Goal: Browse casually: Explore the website without a specific task or goal

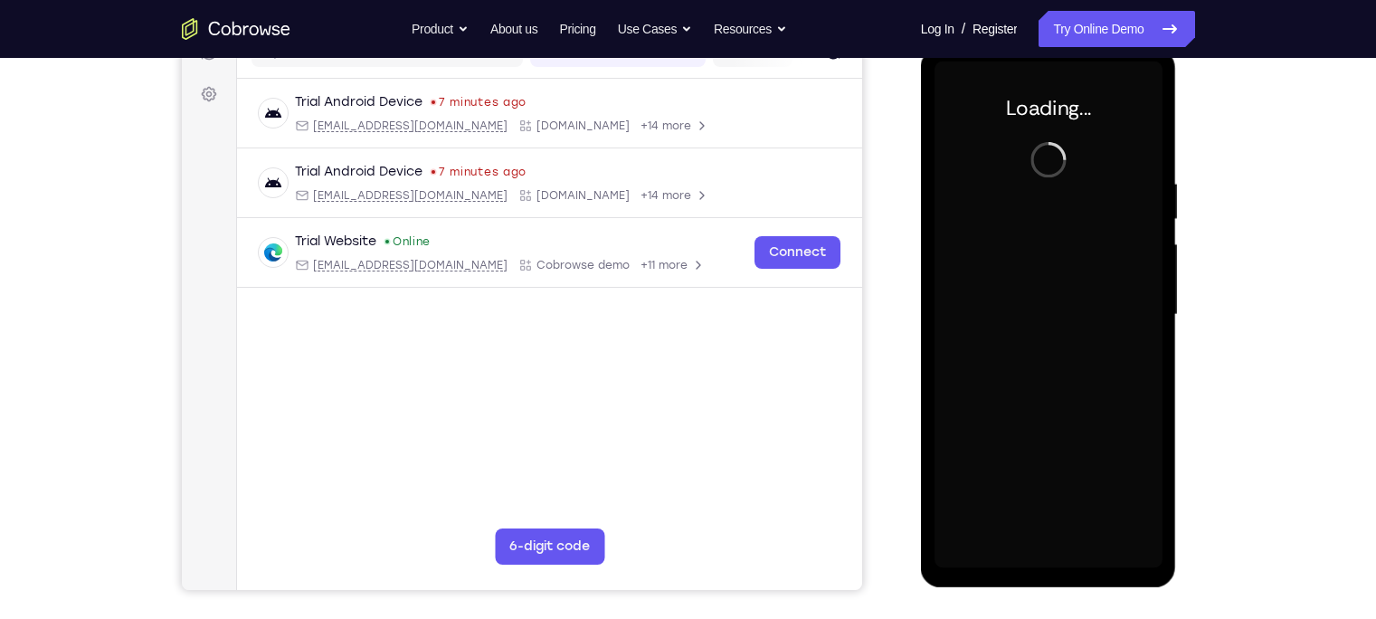
scroll to position [252, 0]
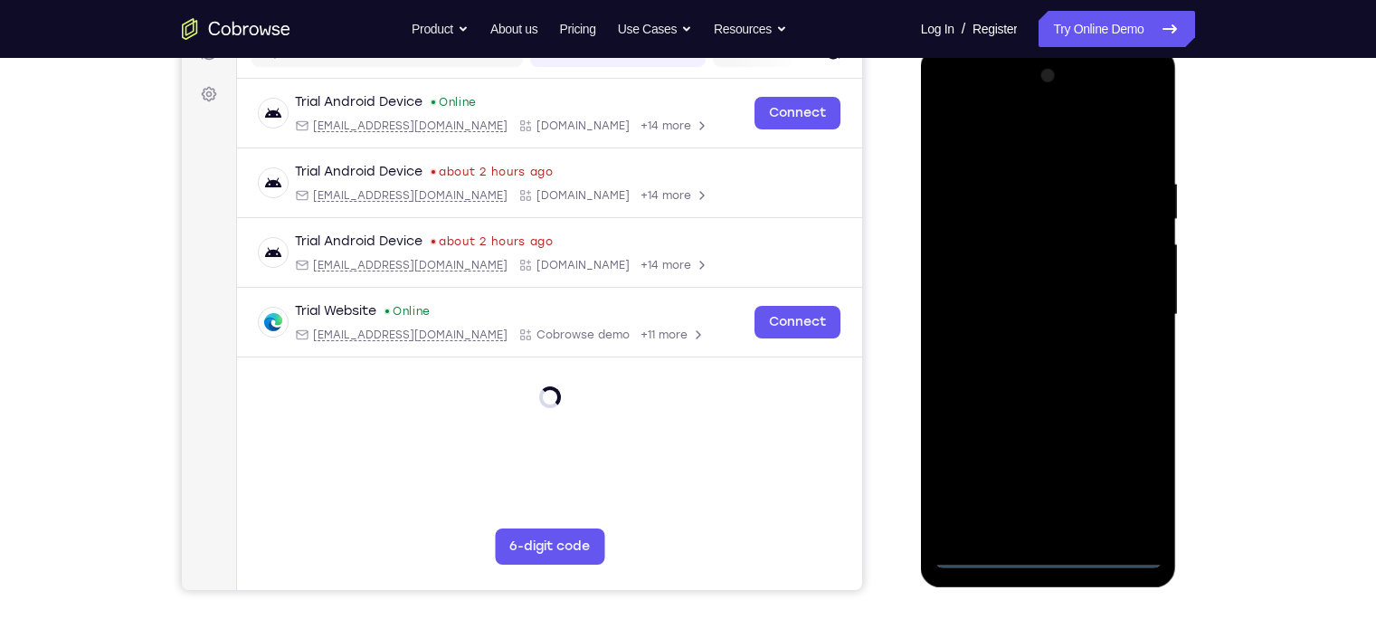
click at [1045, 553] on div at bounding box center [1049, 315] width 228 height 507
click at [1123, 481] on div at bounding box center [1049, 315] width 228 height 507
click at [952, 105] on div at bounding box center [1049, 315] width 228 height 507
click at [1130, 312] on div at bounding box center [1049, 315] width 228 height 507
click at [1029, 350] on div at bounding box center [1049, 315] width 228 height 507
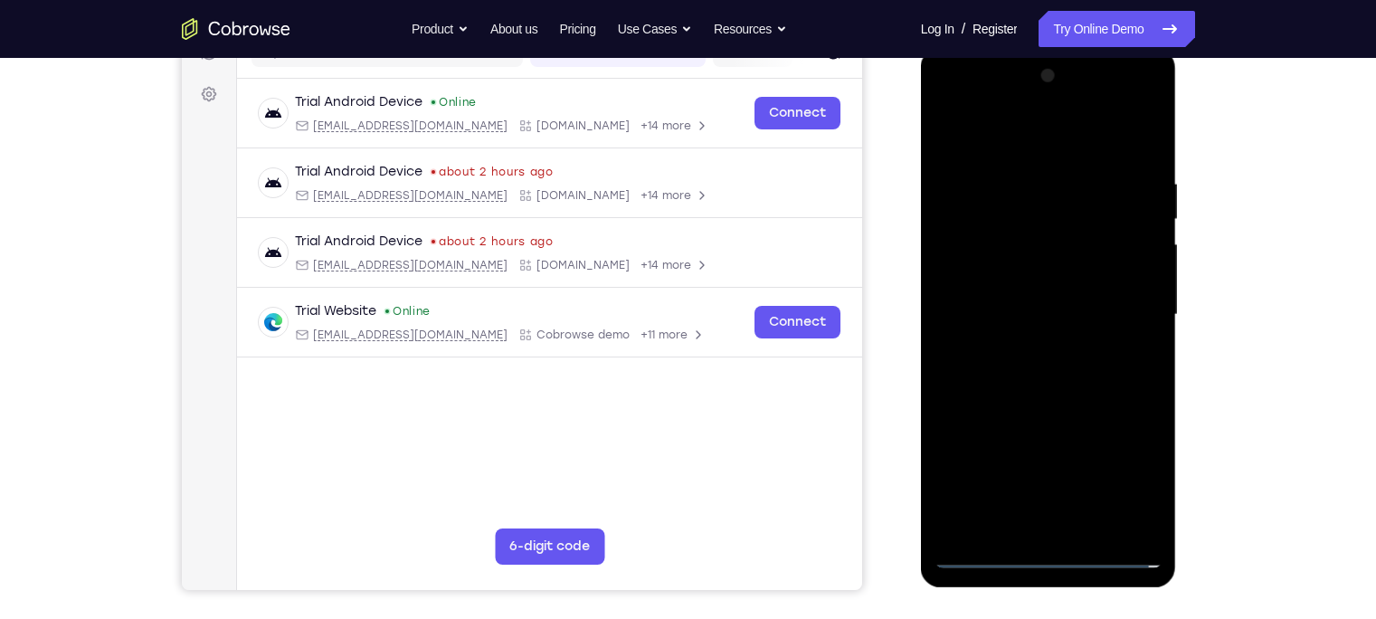
click at [1046, 297] on div at bounding box center [1049, 315] width 228 height 507
click at [1016, 279] on div at bounding box center [1049, 315] width 228 height 507
click at [1028, 242] on div at bounding box center [1049, 315] width 228 height 507
click at [994, 280] on div at bounding box center [1049, 315] width 228 height 507
click at [1027, 241] on div at bounding box center [1049, 315] width 228 height 507
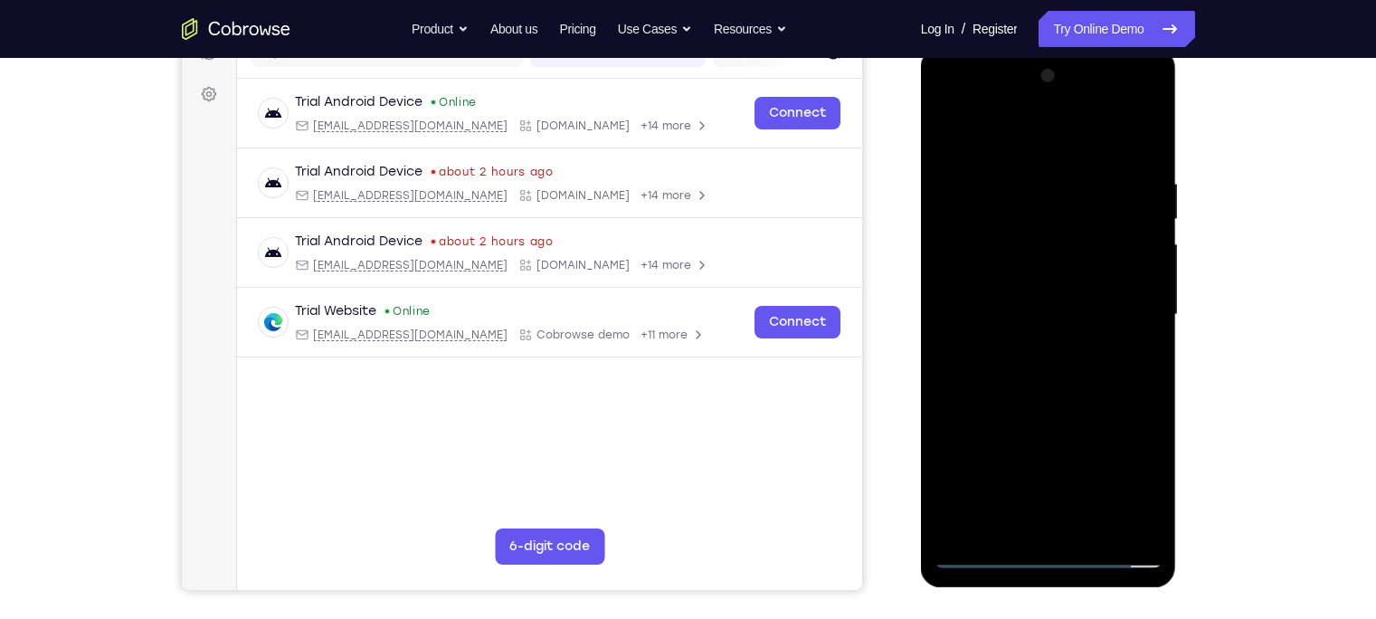
click at [1014, 315] on div at bounding box center [1049, 315] width 228 height 507
click at [1032, 375] on div at bounding box center [1049, 315] width 228 height 507
click at [1040, 362] on div at bounding box center [1049, 315] width 228 height 507
click at [1024, 158] on div at bounding box center [1049, 315] width 228 height 507
click at [1145, 158] on div at bounding box center [1049, 315] width 228 height 507
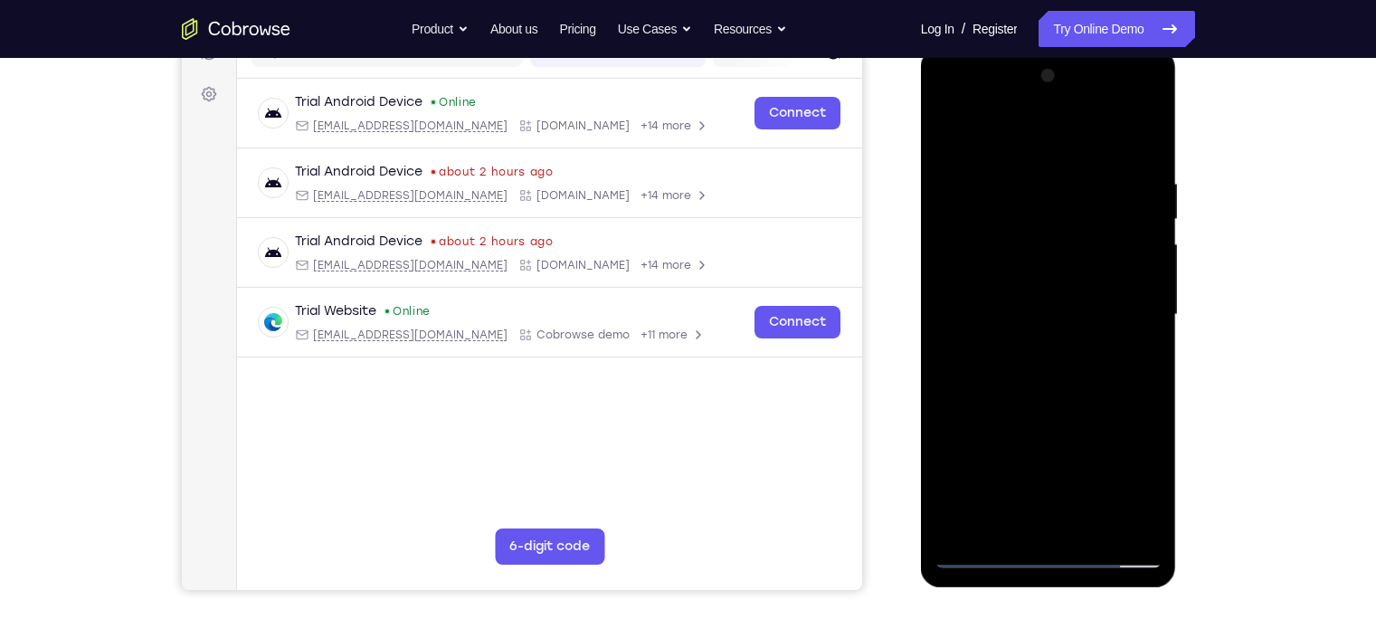
click at [1014, 169] on div at bounding box center [1049, 315] width 228 height 507
click at [1123, 518] on div at bounding box center [1049, 315] width 228 height 507
click at [1032, 519] on div at bounding box center [1049, 315] width 228 height 507
click at [1054, 290] on div at bounding box center [1049, 315] width 228 height 507
click at [1088, 520] on div at bounding box center [1049, 315] width 228 height 507
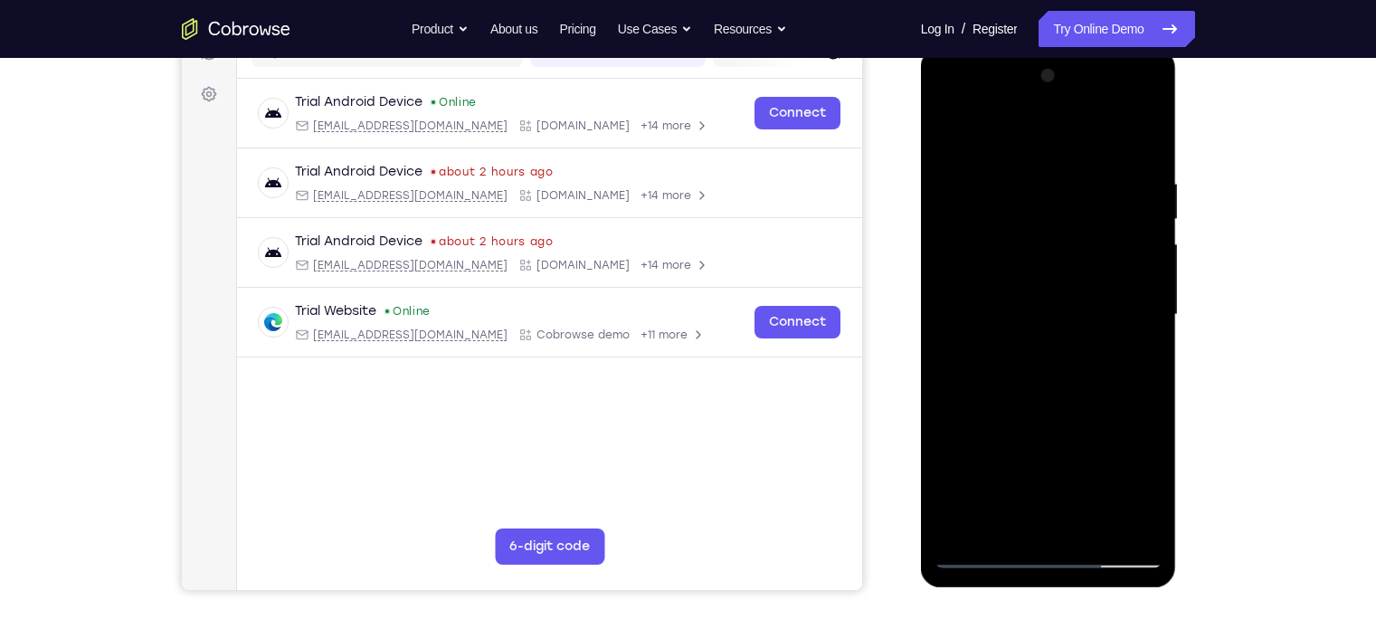
click at [1135, 518] on div at bounding box center [1049, 315] width 228 height 507
click at [1145, 273] on div at bounding box center [1049, 315] width 228 height 507
click at [1149, 292] on div at bounding box center [1049, 315] width 228 height 507
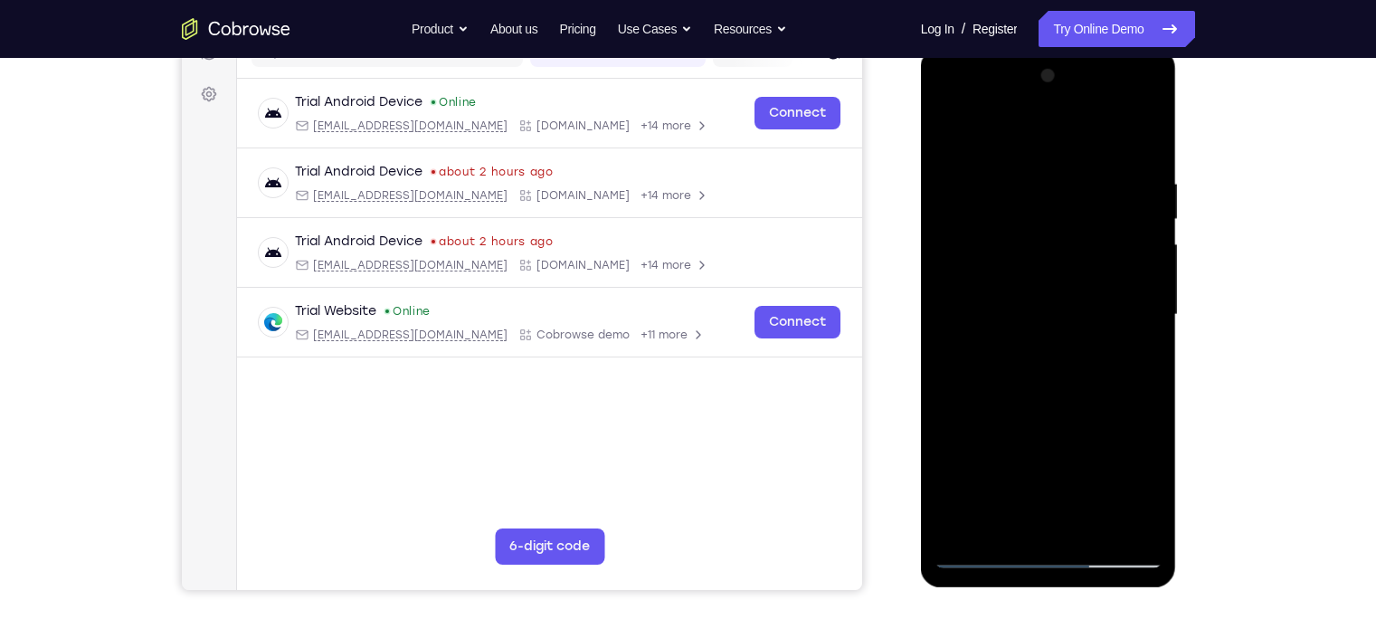
click at [980, 515] on div at bounding box center [1049, 315] width 228 height 507
click at [1006, 522] on div at bounding box center [1049, 315] width 228 height 507
click at [1100, 421] on div at bounding box center [1049, 315] width 228 height 507
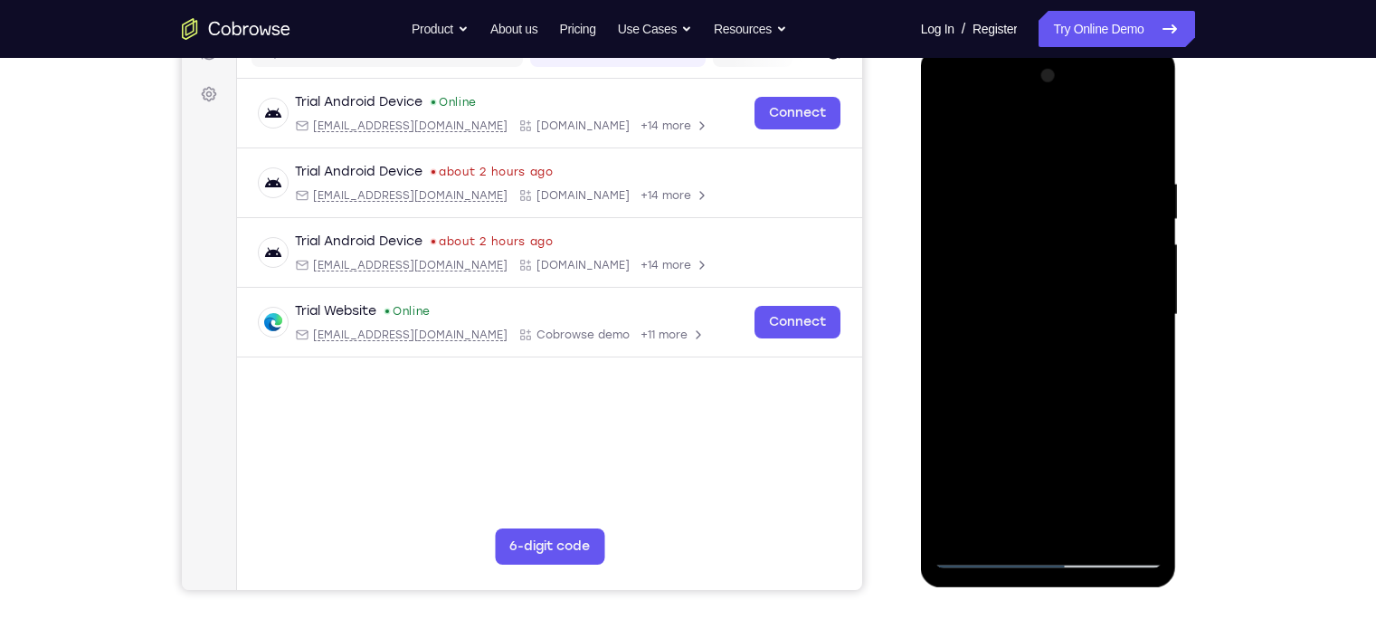
click at [1100, 421] on div at bounding box center [1049, 315] width 228 height 507
click at [1070, 322] on div at bounding box center [1049, 315] width 228 height 507
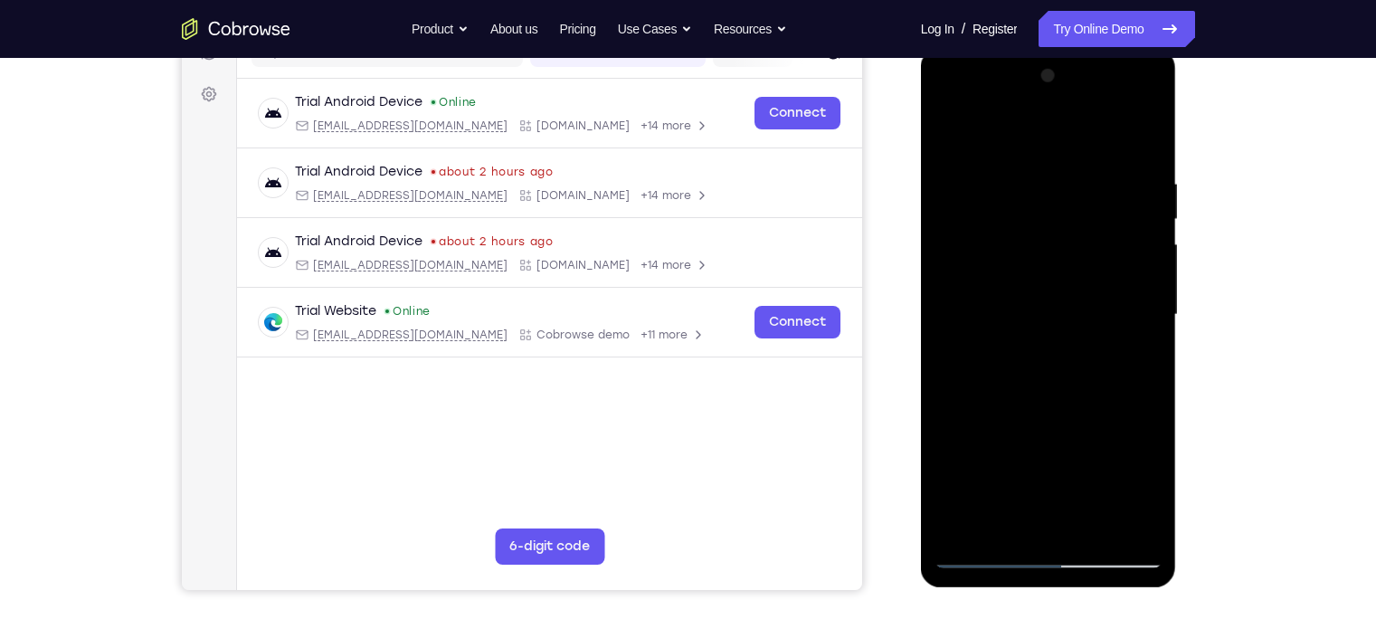
click at [1088, 520] on div at bounding box center [1049, 315] width 228 height 507
click at [1137, 524] on div at bounding box center [1049, 315] width 228 height 507
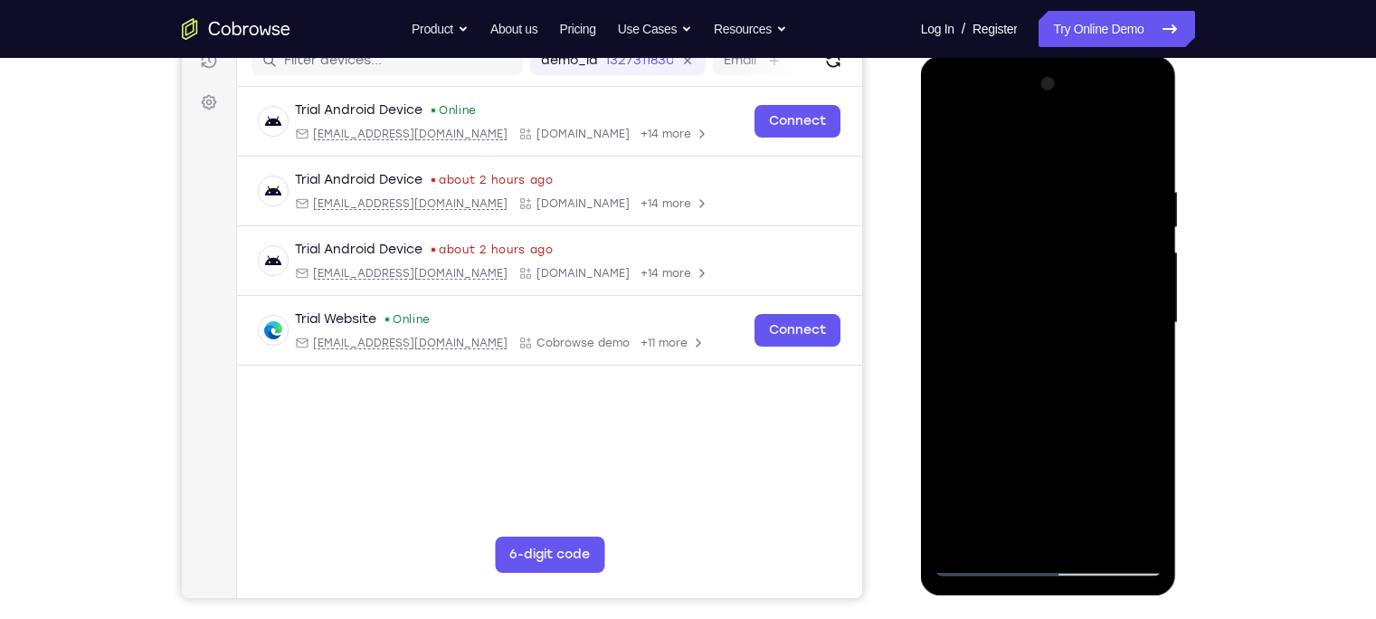
scroll to position [242, 0]
click at [1143, 384] on div at bounding box center [1049, 324] width 228 height 507
click at [1121, 532] on div at bounding box center [1049, 324] width 228 height 507
click at [1150, 393] on div at bounding box center [1049, 324] width 228 height 507
click at [1121, 530] on div at bounding box center [1049, 324] width 228 height 507
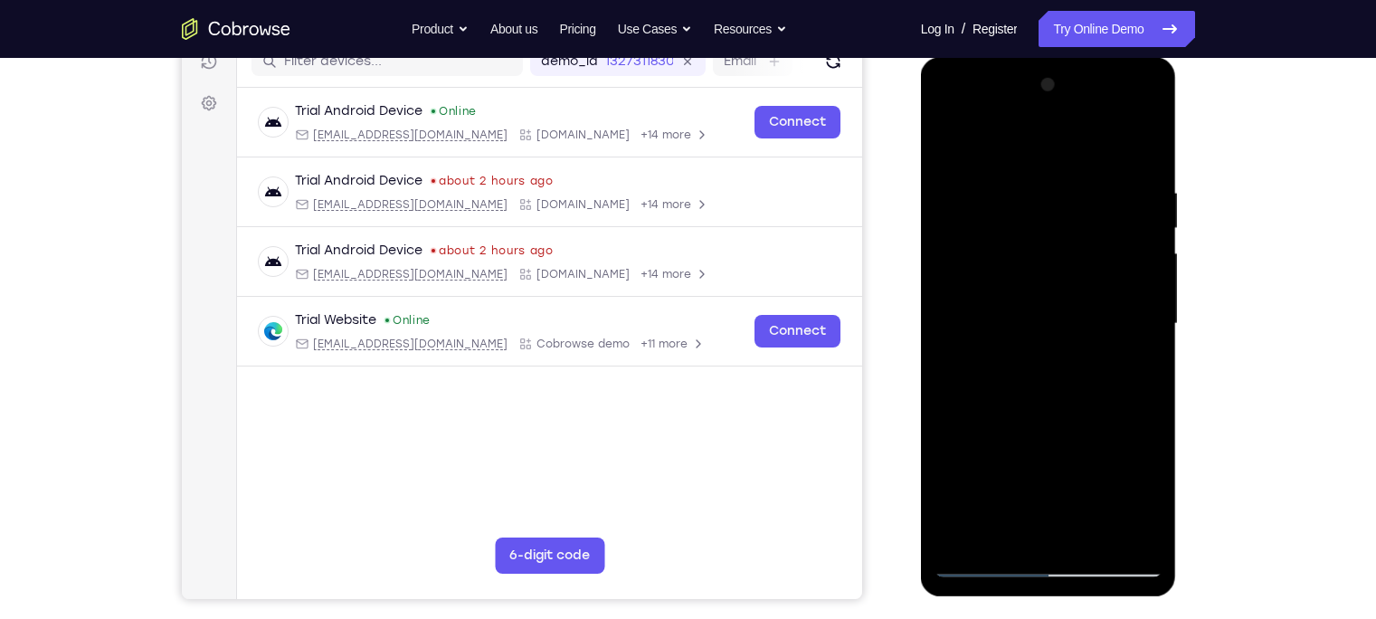
click at [1147, 381] on div at bounding box center [1049, 324] width 228 height 507
click at [1151, 381] on div at bounding box center [1049, 324] width 228 height 507
click at [1119, 530] on div at bounding box center [1049, 324] width 228 height 507
click at [1145, 371] on div at bounding box center [1049, 324] width 228 height 507
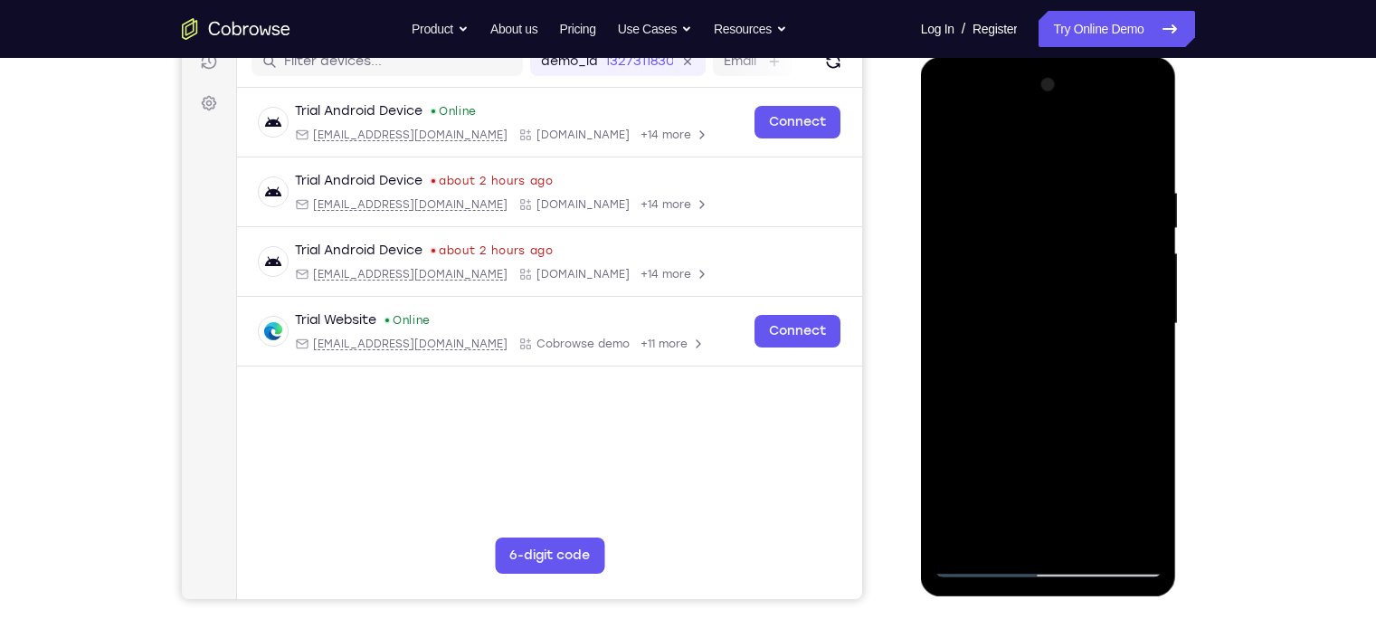
click at [1148, 347] on div at bounding box center [1049, 324] width 228 height 507
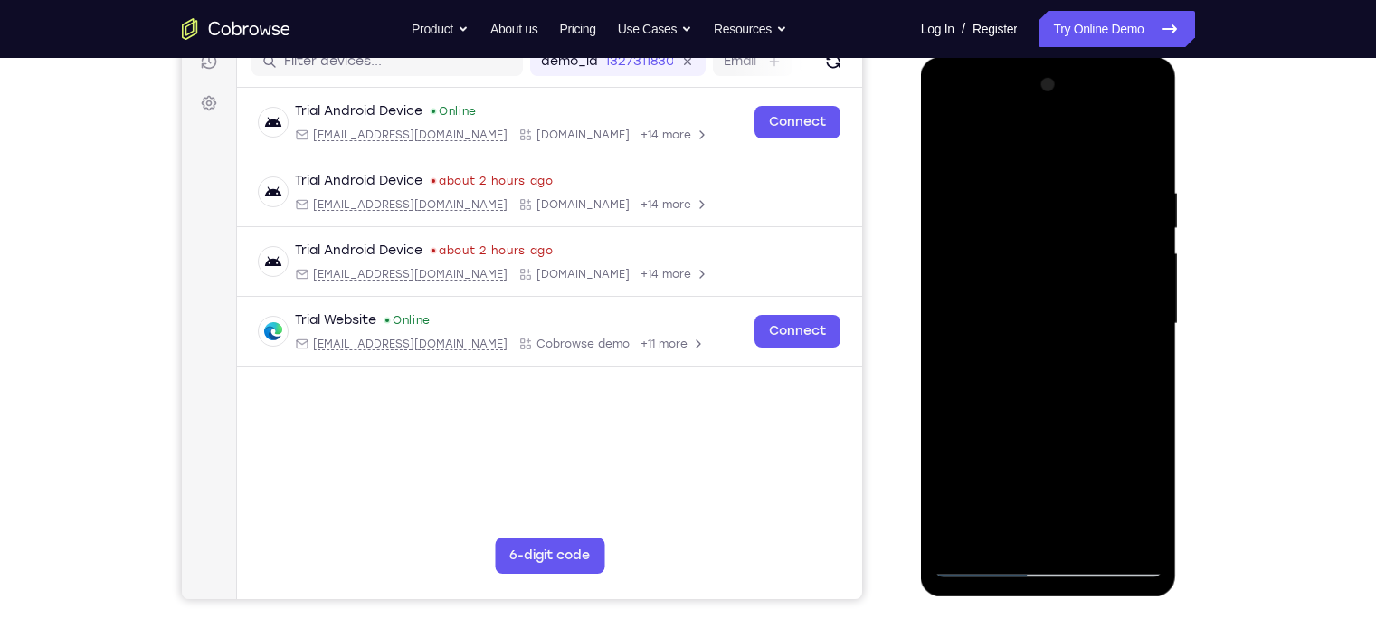
click at [1148, 347] on div at bounding box center [1049, 324] width 228 height 507
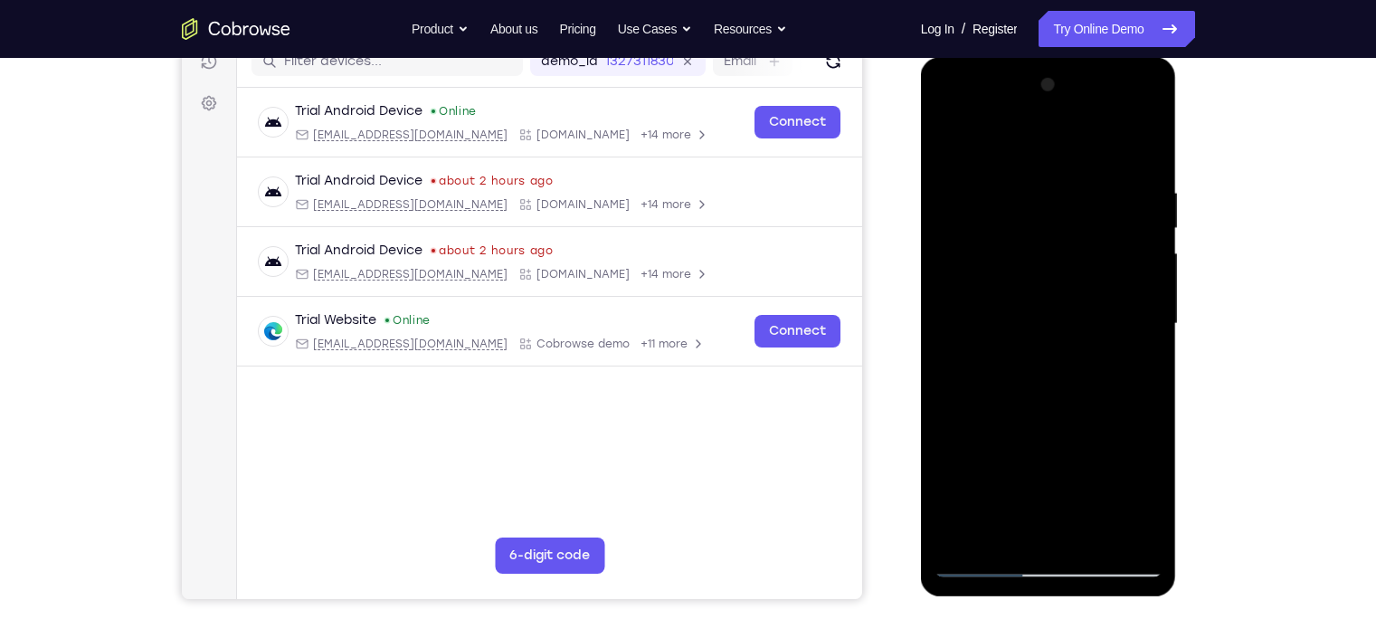
drag, startPoint x: 1148, startPoint y: 347, endPoint x: 914, endPoint y: 366, distance: 235.2
click at [921, 366] on html "Online web based iOS Simulators and Android Emulators. Run iPhone, iPad, Mobile…" at bounding box center [1050, 328] width 258 height 543
drag, startPoint x: 1135, startPoint y: 351, endPoint x: 931, endPoint y: 332, distance: 204.5
click at [931, 332] on div at bounding box center [1049, 326] width 256 height 539
click at [1145, 328] on div at bounding box center [1049, 324] width 228 height 507
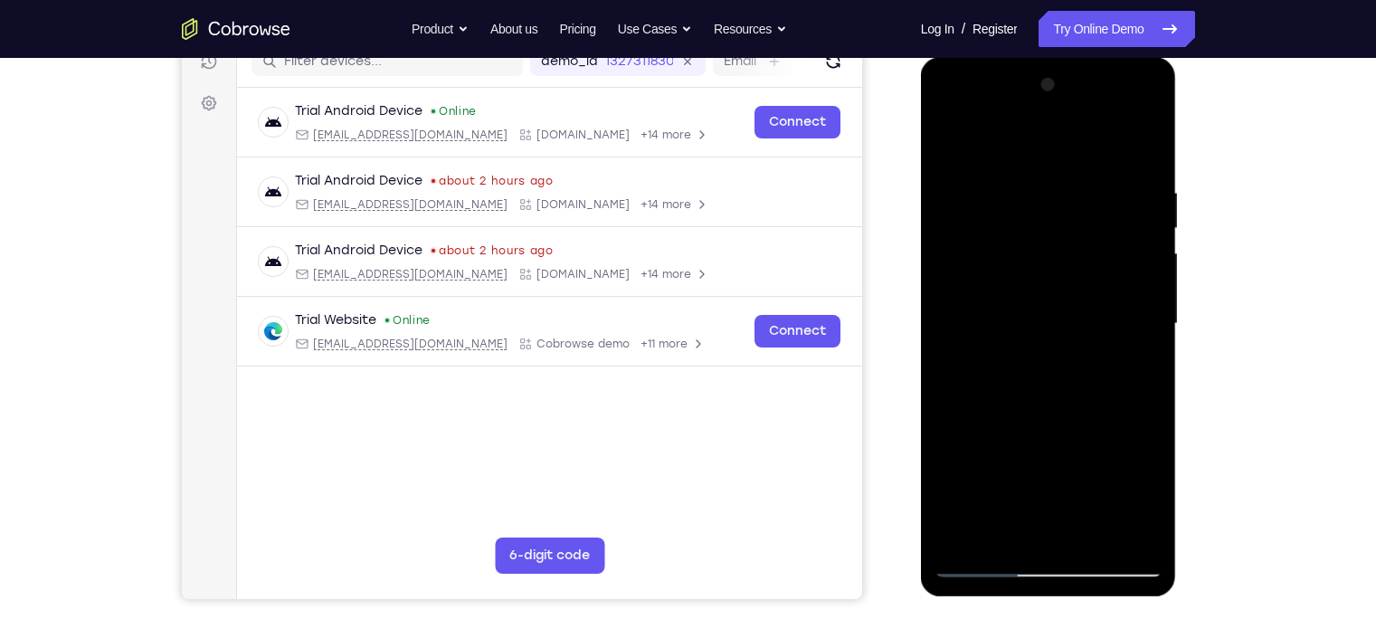
click at [1145, 328] on div at bounding box center [1049, 324] width 228 height 507
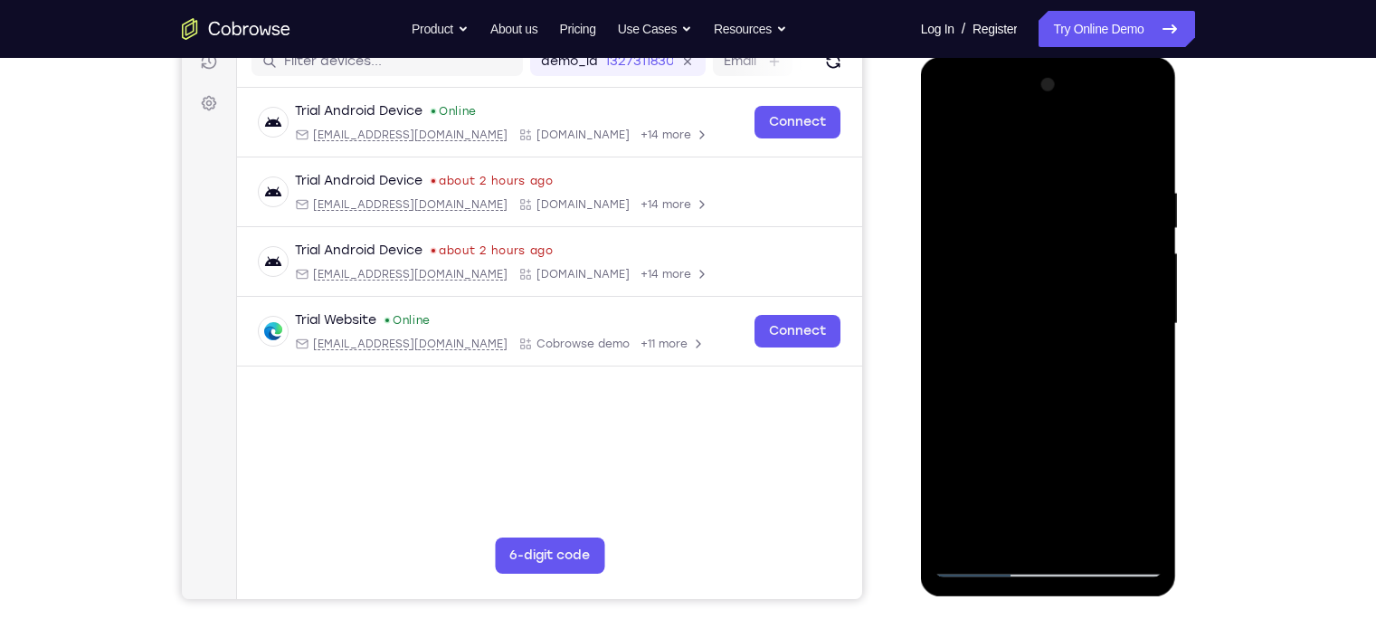
click at [1145, 328] on div at bounding box center [1049, 324] width 228 height 507
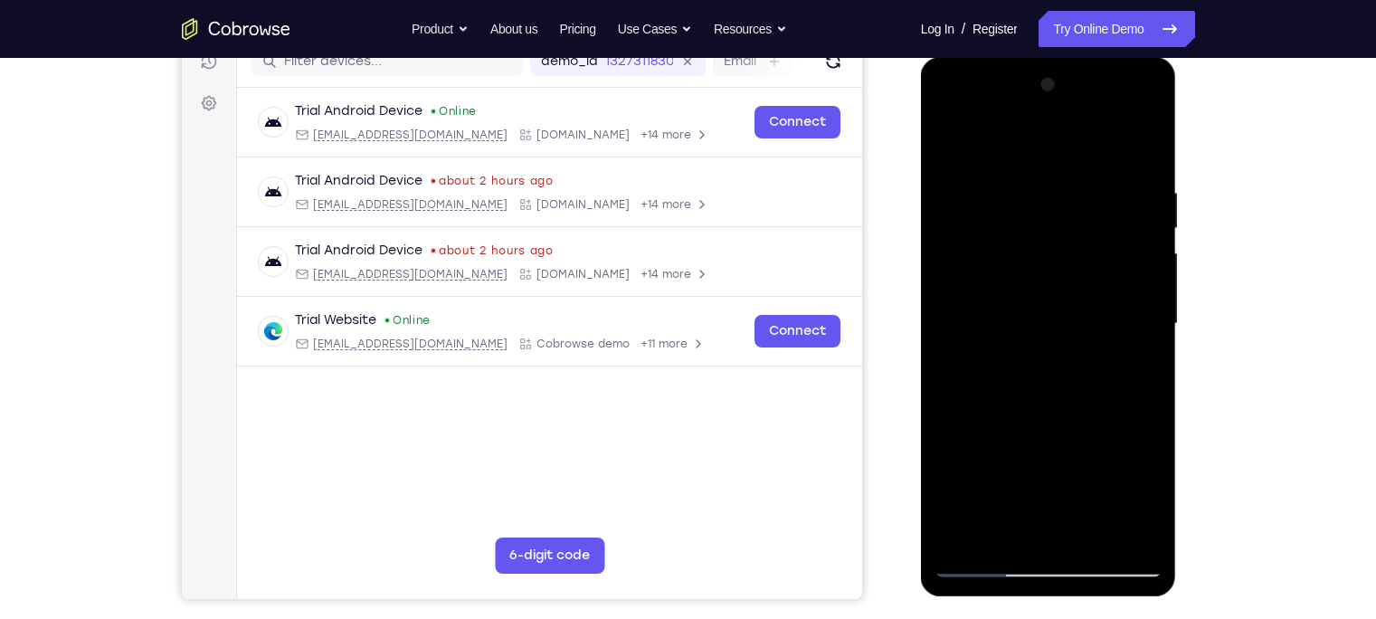
click at [1145, 328] on div at bounding box center [1049, 324] width 228 height 507
click at [1148, 328] on div at bounding box center [1049, 324] width 228 height 507
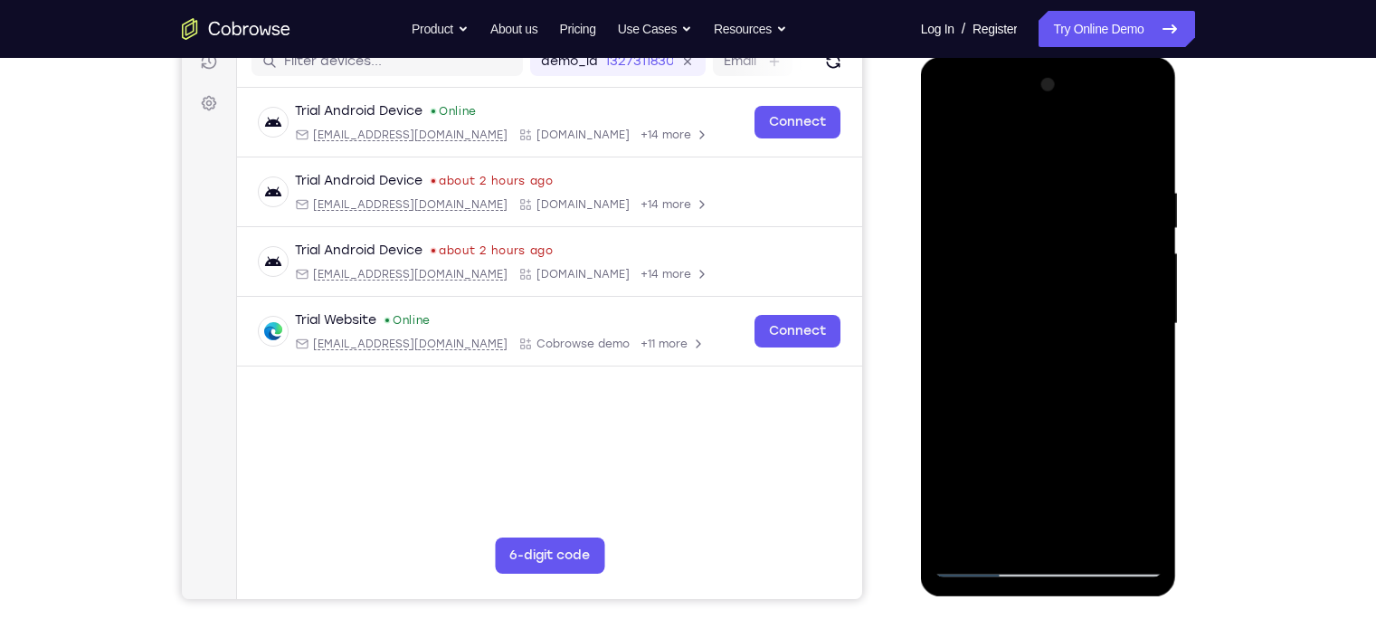
drag, startPoint x: 1148, startPoint y: 328, endPoint x: 979, endPoint y: 335, distance: 169.3
click at [979, 335] on div at bounding box center [1049, 324] width 228 height 507
click at [1145, 317] on div at bounding box center [1049, 324] width 228 height 507
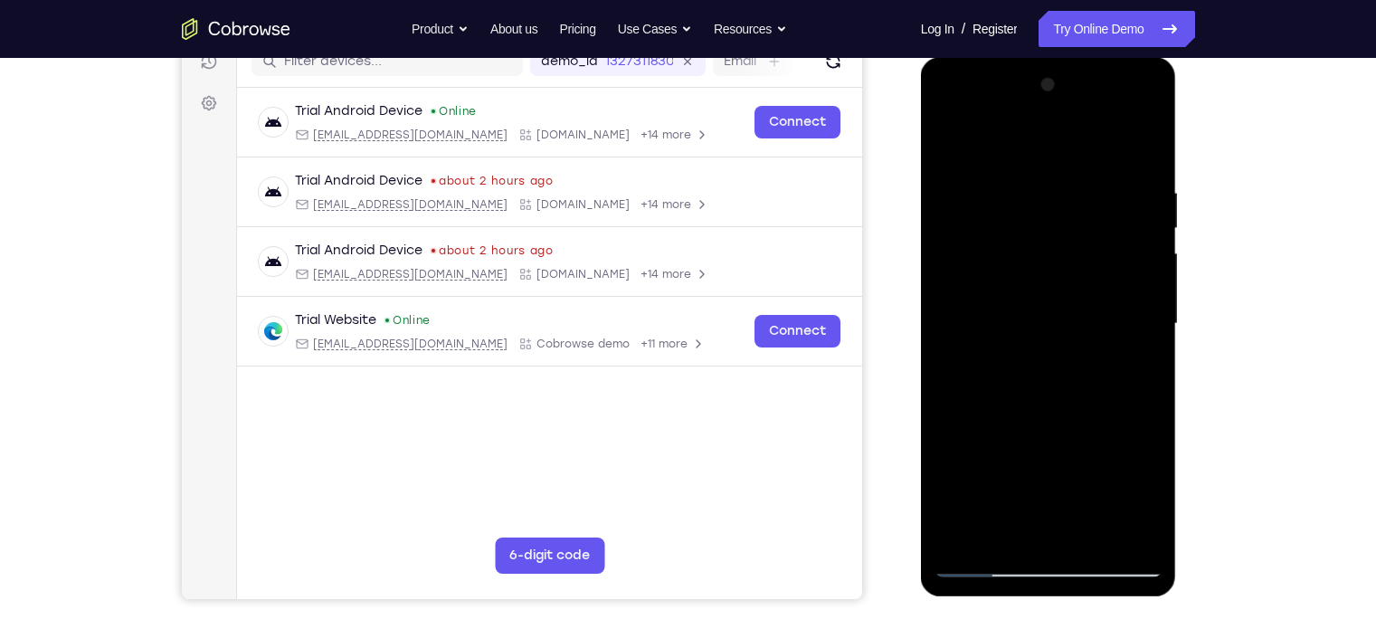
click at [1145, 317] on div at bounding box center [1049, 324] width 228 height 507
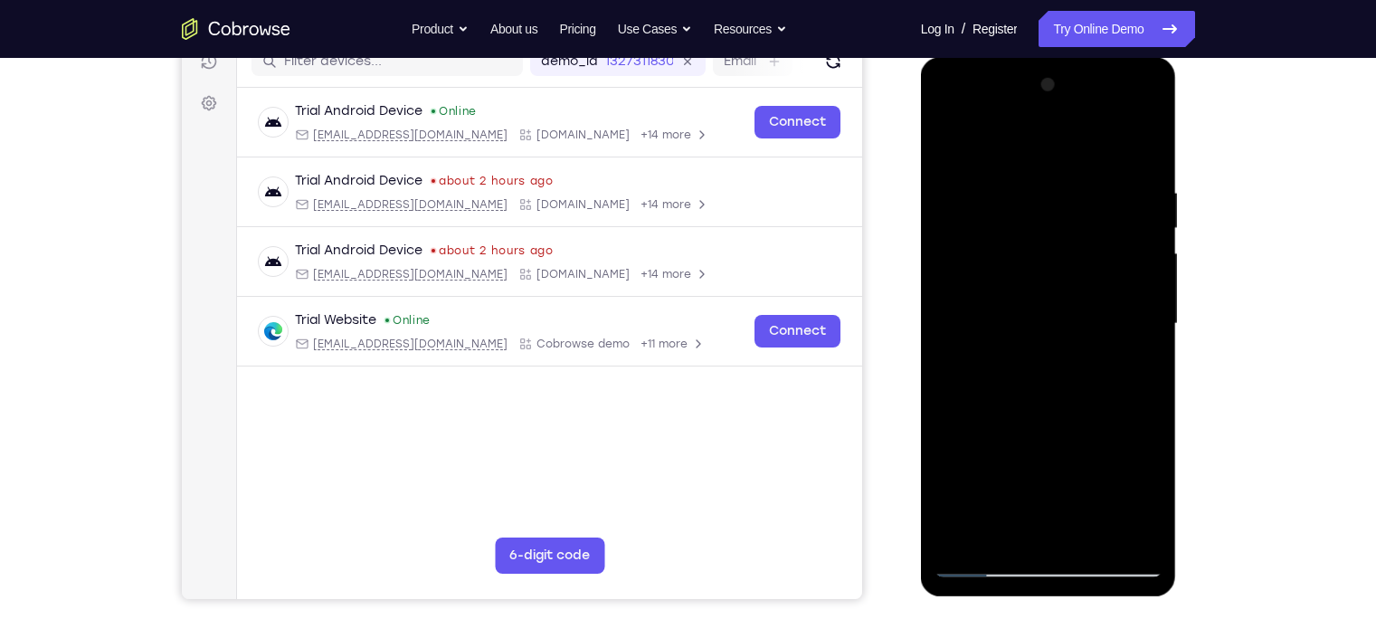
click at [1145, 317] on div at bounding box center [1049, 324] width 228 height 507
drag, startPoint x: 1145, startPoint y: 317, endPoint x: 804, endPoint y: 273, distance: 343.8
click at [921, 273] on html "Online web based iOS Simulators and Android Emulators. Run iPhone, iPad, Mobile…" at bounding box center [1050, 328] width 258 height 543
drag, startPoint x: 1152, startPoint y: 313, endPoint x: 876, endPoint y: 264, distance: 280.2
click at [921, 264] on html "Online web based iOS Simulators and Android Emulators. Run iPhone, iPad, Mobile…" at bounding box center [1050, 328] width 258 height 543
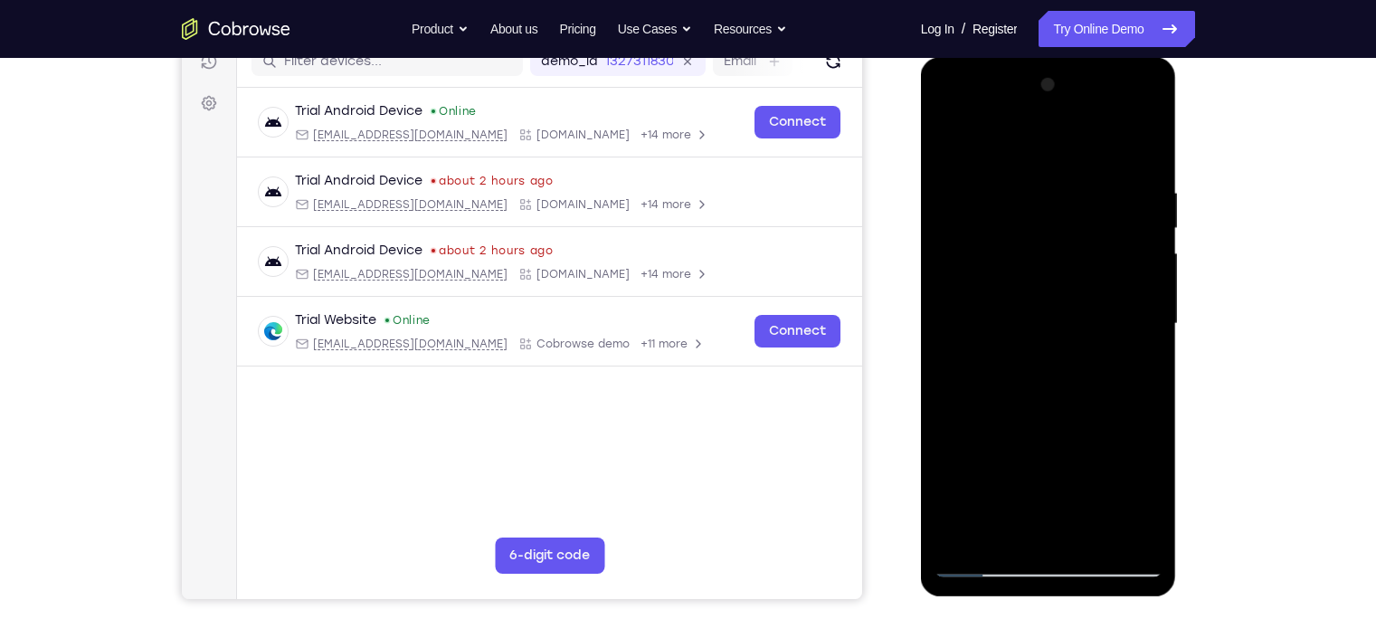
click at [1143, 149] on div at bounding box center [1049, 324] width 228 height 507
click at [1095, 537] on div at bounding box center [1049, 324] width 228 height 507
click at [1051, 419] on div at bounding box center [1049, 324] width 228 height 507
click at [1153, 226] on div at bounding box center [1049, 324] width 228 height 507
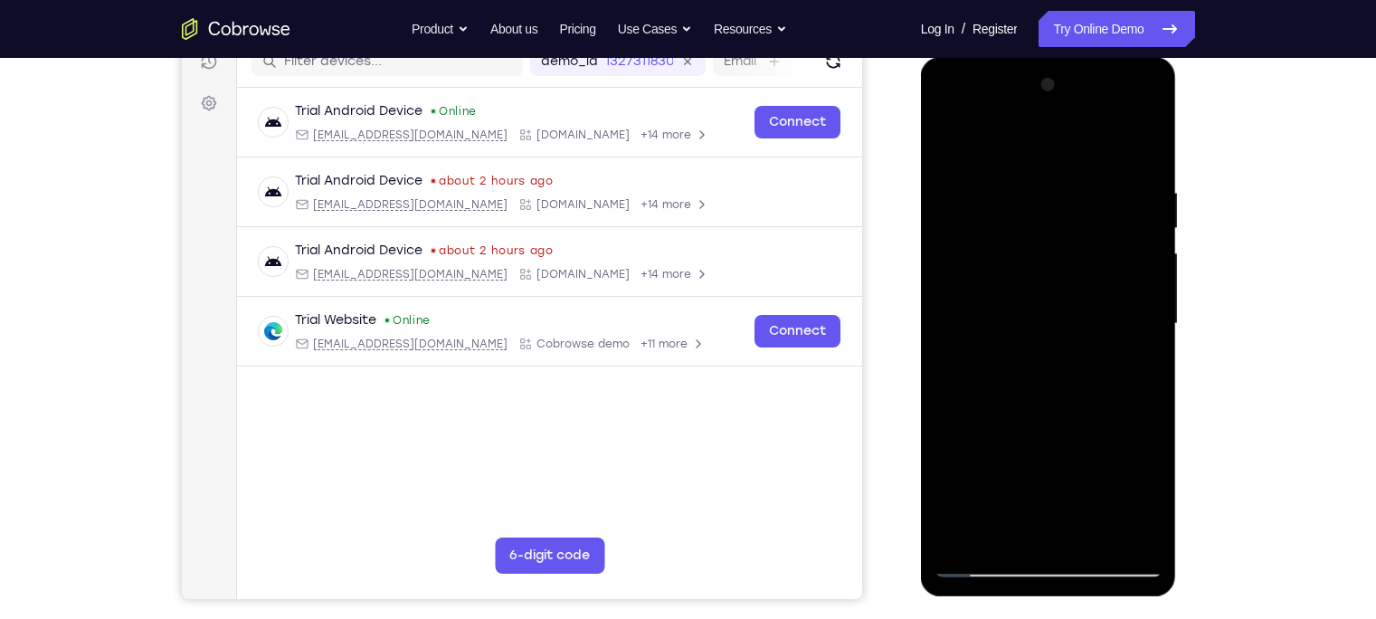
click at [955, 138] on div at bounding box center [1049, 324] width 228 height 507
click at [1072, 180] on div at bounding box center [1049, 324] width 228 height 507
click at [1139, 192] on div at bounding box center [1049, 324] width 228 height 507
click at [1136, 149] on div at bounding box center [1049, 324] width 228 height 507
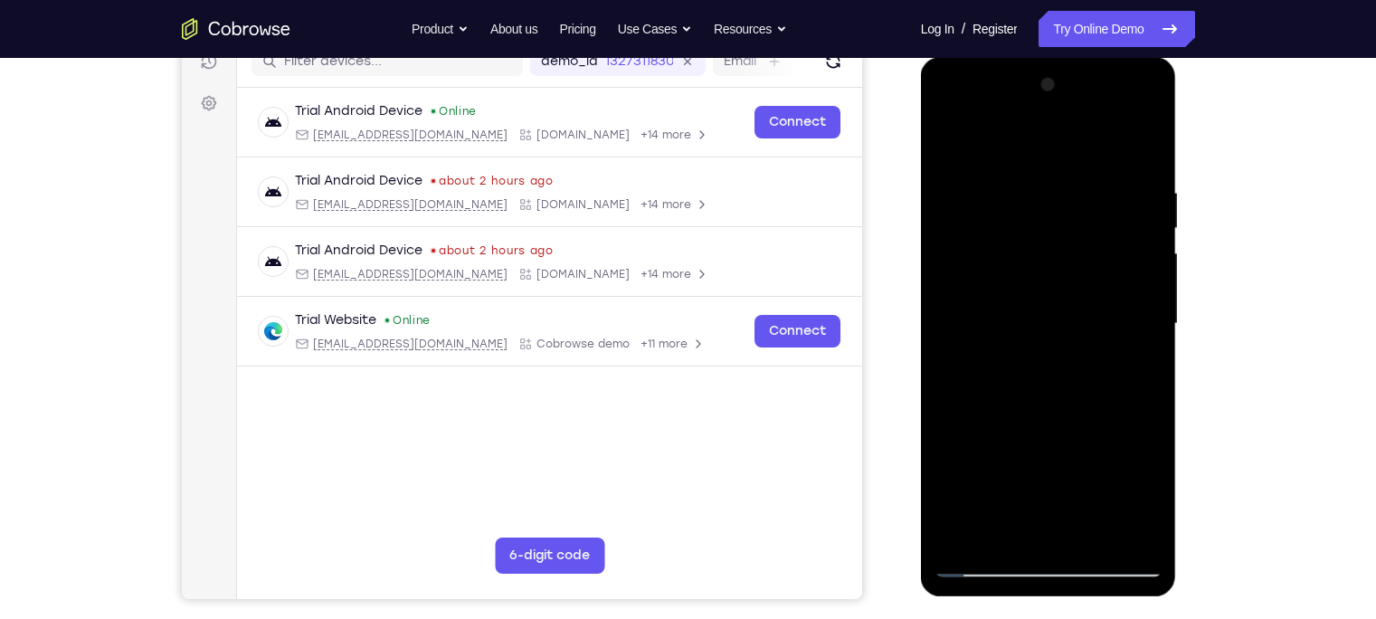
click at [1087, 539] on div at bounding box center [1049, 324] width 228 height 507
click at [953, 150] on div at bounding box center [1049, 324] width 228 height 507
drag, startPoint x: 1023, startPoint y: 255, endPoint x: 1032, endPoint y: 668, distance: 412.7
click at [1032, 600] on html "Online web based iOS Simulators and Android Emulators. Run iPhone, iPad, Mobile…" at bounding box center [1050, 328] width 258 height 543
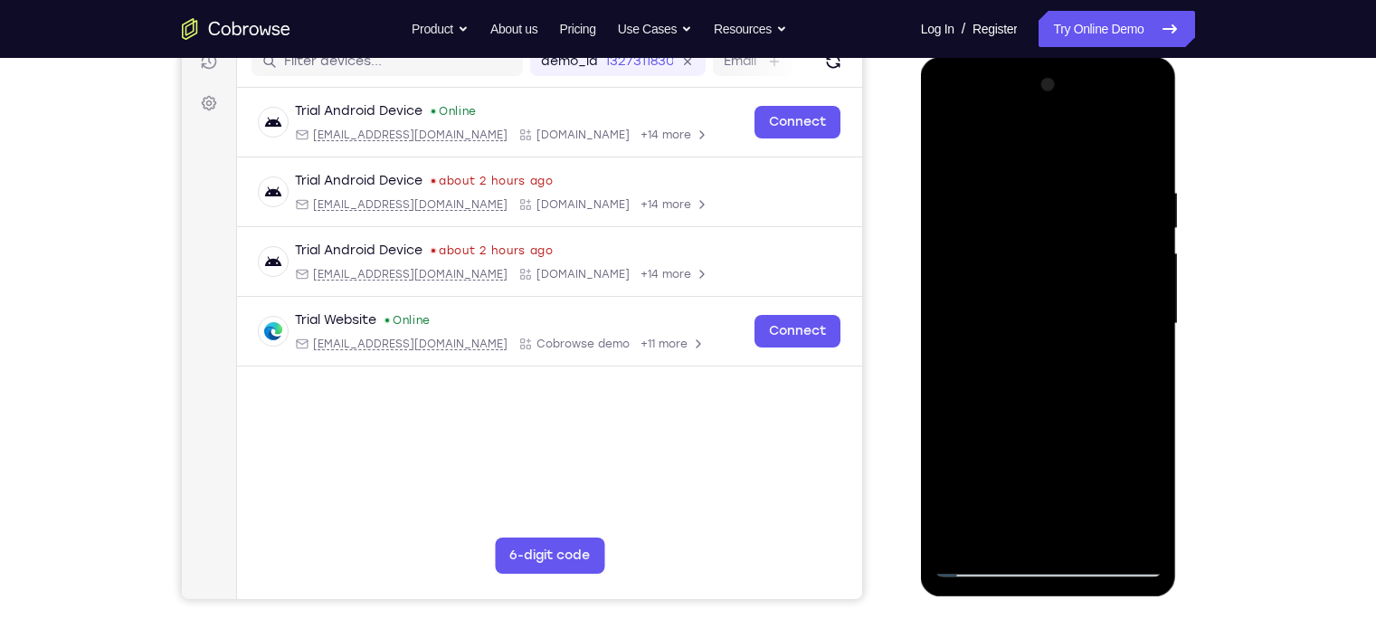
drag, startPoint x: 1052, startPoint y: 252, endPoint x: 1067, endPoint y: 668, distance: 416.4
click at [1067, 600] on html "Online web based iOS Simulators and Android Emulators. Run iPhone, iPad, Mobile…" at bounding box center [1050, 328] width 258 height 543
drag, startPoint x: 1046, startPoint y: 264, endPoint x: 1055, endPoint y: 668, distance: 403.6
click at [1055, 600] on html "Online web based iOS Simulators and Android Emulators. Run iPhone, iPad, Mobile…" at bounding box center [1050, 328] width 258 height 543
click at [954, 139] on div at bounding box center [1049, 324] width 228 height 507
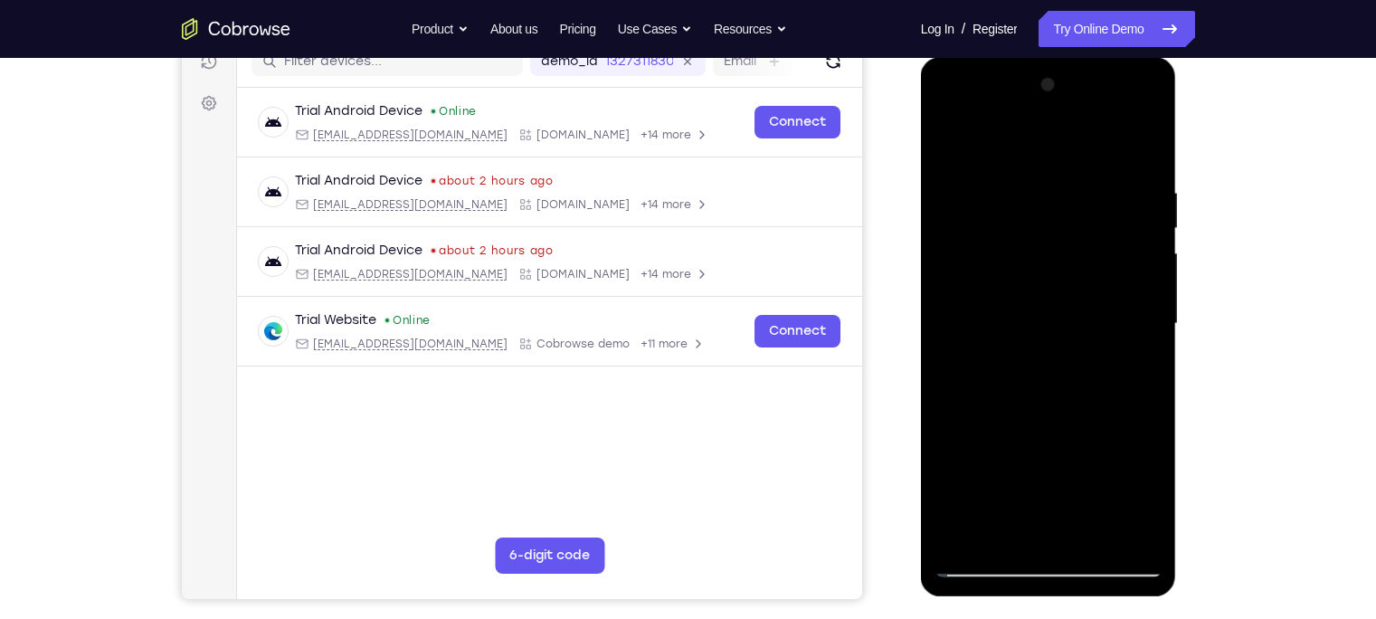
click at [1095, 527] on div at bounding box center [1049, 324] width 228 height 507
click at [953, 146] on div at bounding box center [1049, 324] width 228 height 507
drag, startPoint x: 1048, startPoint y: 215, endPoint x: 1118, endPoint y: 668, distance: 457.9
click at [1118, 600] on html "Online web based iOS Simulators and Android Emulators. Run iPhone, iPad, Mobile…" at bounding box center [1050, 328] width 258 height 543
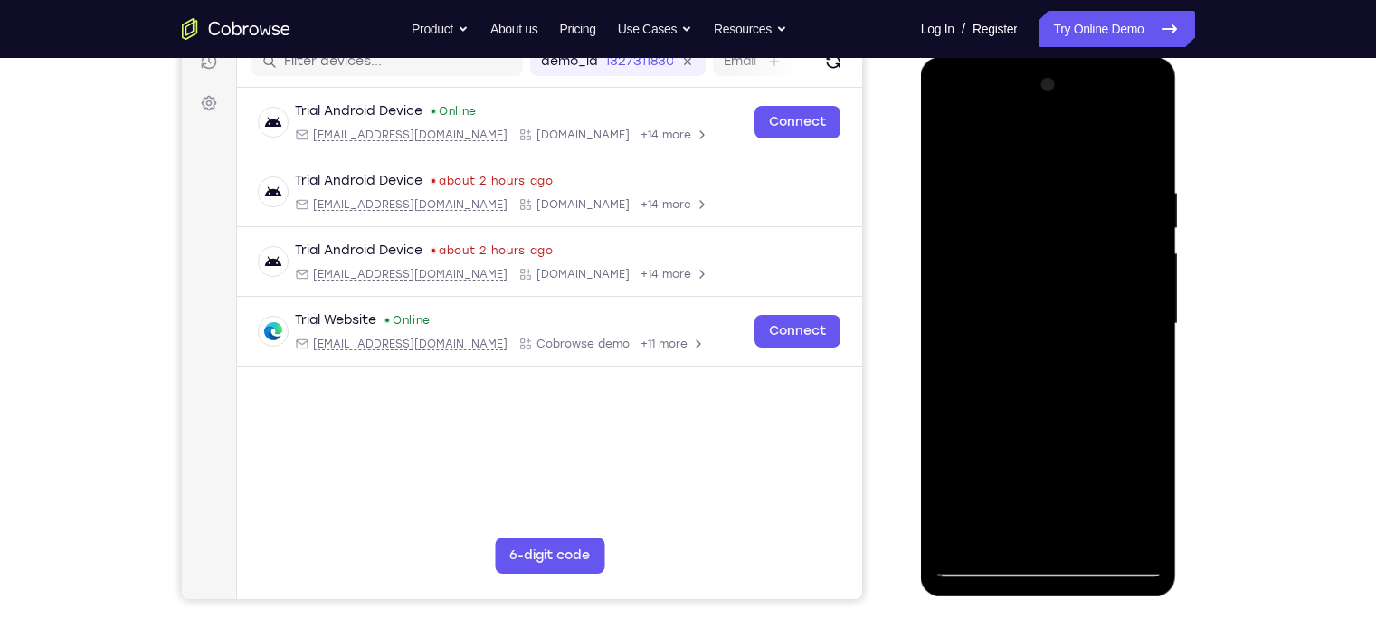
click at [955, 141] on div at bounding box center [1049, 324] width 228 height 507
click at [1088, 545] on div at bounding box center [1049, 324] width 228 height 507
click at [956, 139] on div at bounding box center [1049, 324] width 228 height 507
drag, startPoint x: 951, startPoint y: 355, endPoint x: 945, endPoint y: 166, distance: 189.2
click at [945, 166] on div at bounding box center [1049, 324] width 228 height 507
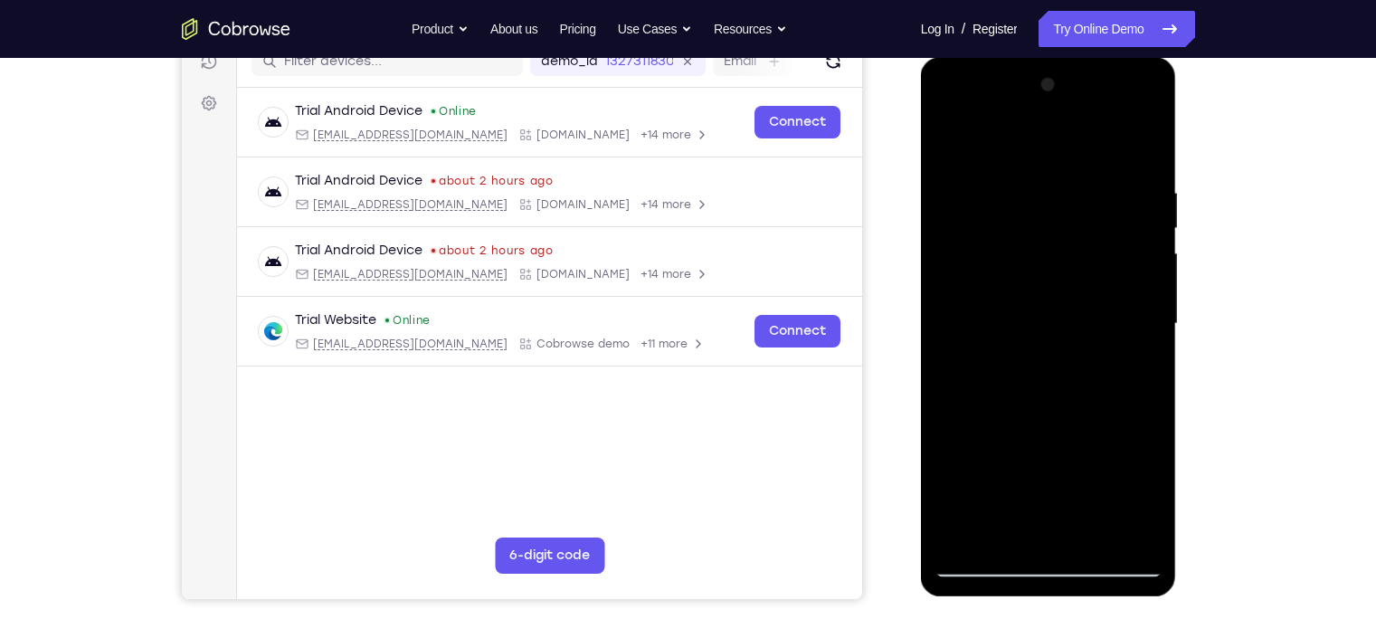
click at [1149, 510] on div at bounding box center [1049, 324] width 228 height 507
drag, startPoint x: 1077, startPoint y: 376, endPoint x: 1066, endPoint y: 233, distance: 143.4
click at [1066, 233] on div at bounding box center [1049, 324] width 228 height 507
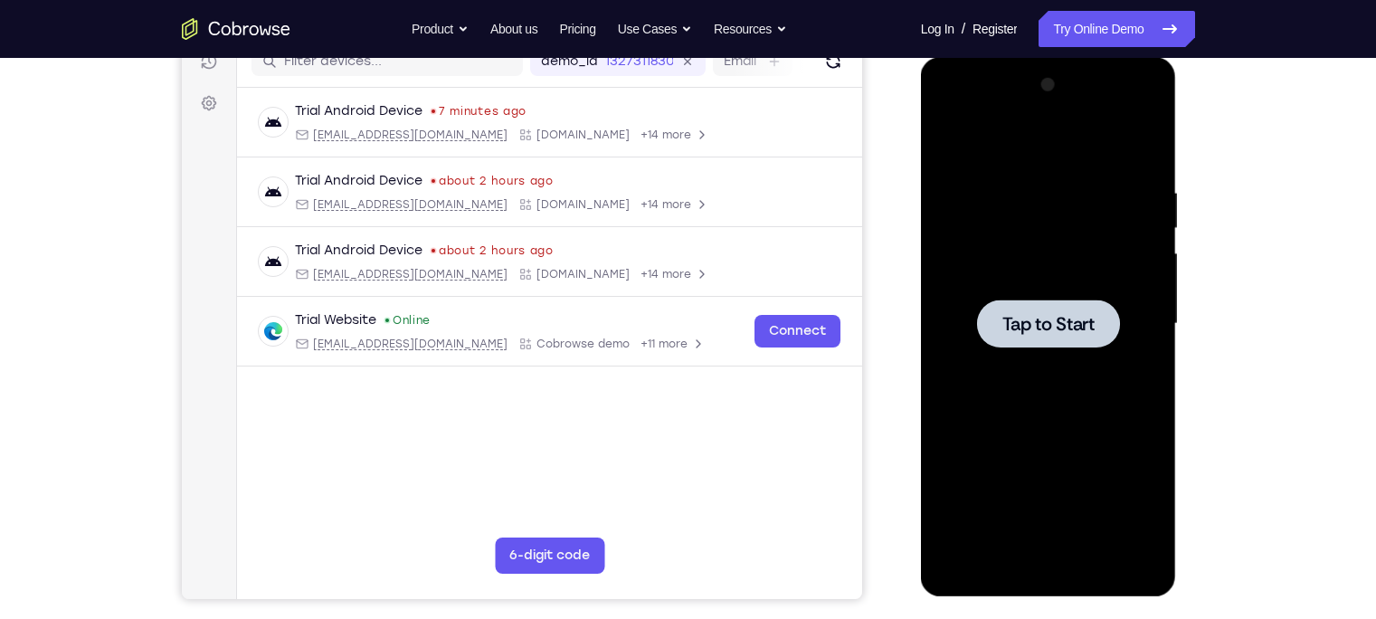
click at [1060, 324] on span "Tap to Start" at bounding box center [1048, 324] width 92 height 18
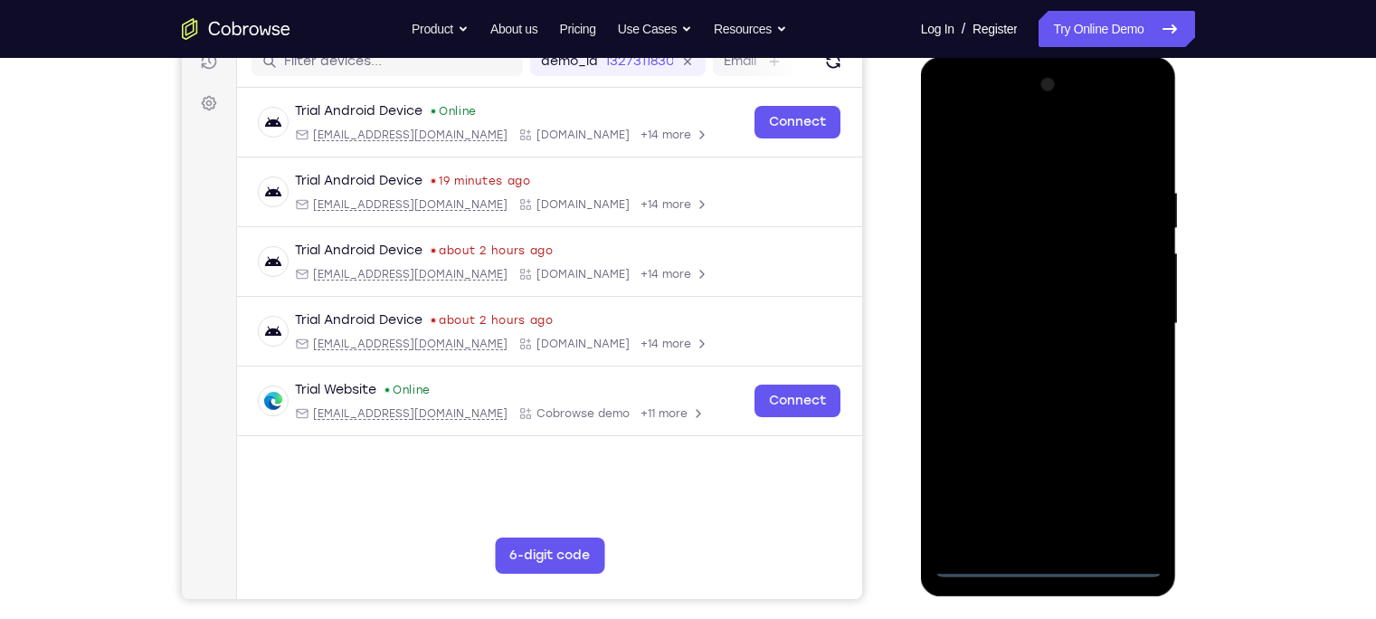
click at [1050, 567] on div at bounding box center [1049, 324] width 228 height 507
click at [1129, 499] on div at bounding box center [1049, 324] width 228 height 507
click at [951, 109] on div at bounding box center [1049, 324] width 228 height 507
click at [1126, 315] on div at bounding box center [1049, 324] width 228 height 507
click at [1023, 359] on div at bounding box center [1049, 324] width 228 height 507
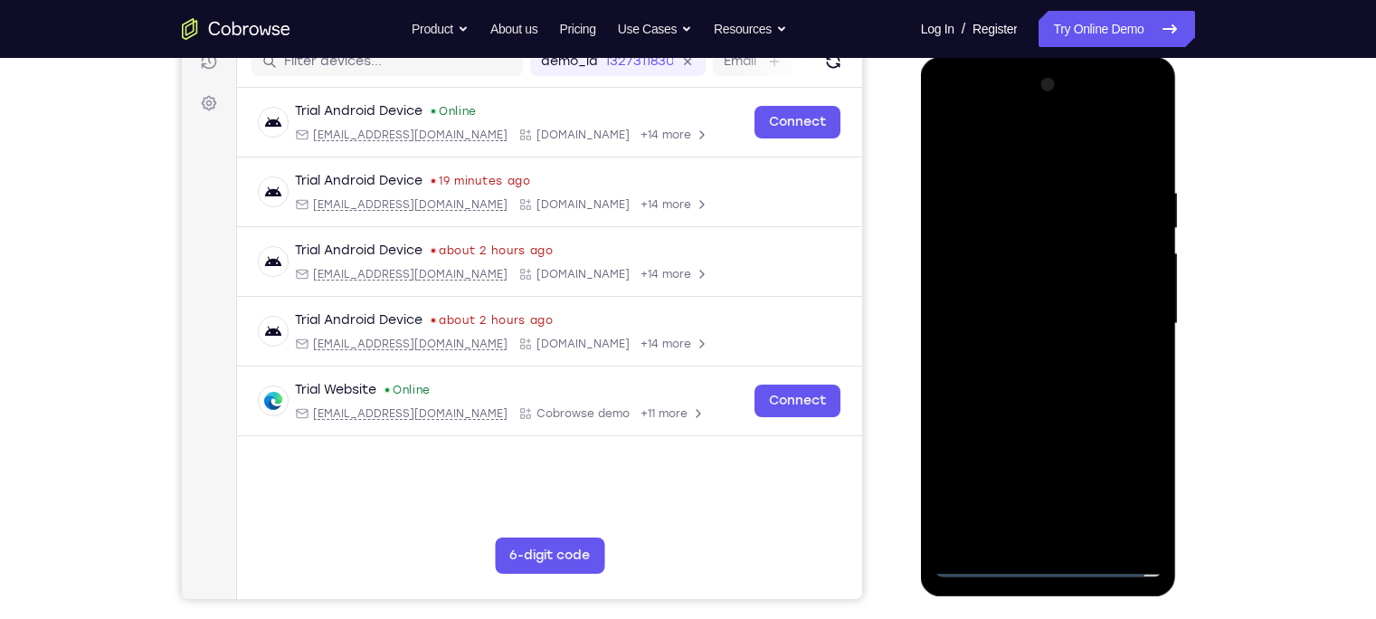
click at [1052, 311] on div at bounding box center [1049, 324] width 228 height 507
click at [1038, 286] on div at bounding box center [1049, 324] width 228 height 507
click at [1038, 319] on div at bounding box center [1049, 324] width 228 height 507
click at [1022, 390] on div at bounding box center [1049, 324] width 228 height 507
click at [1046, 415] on div at bounding box center [1049, 324] width 228 height 507
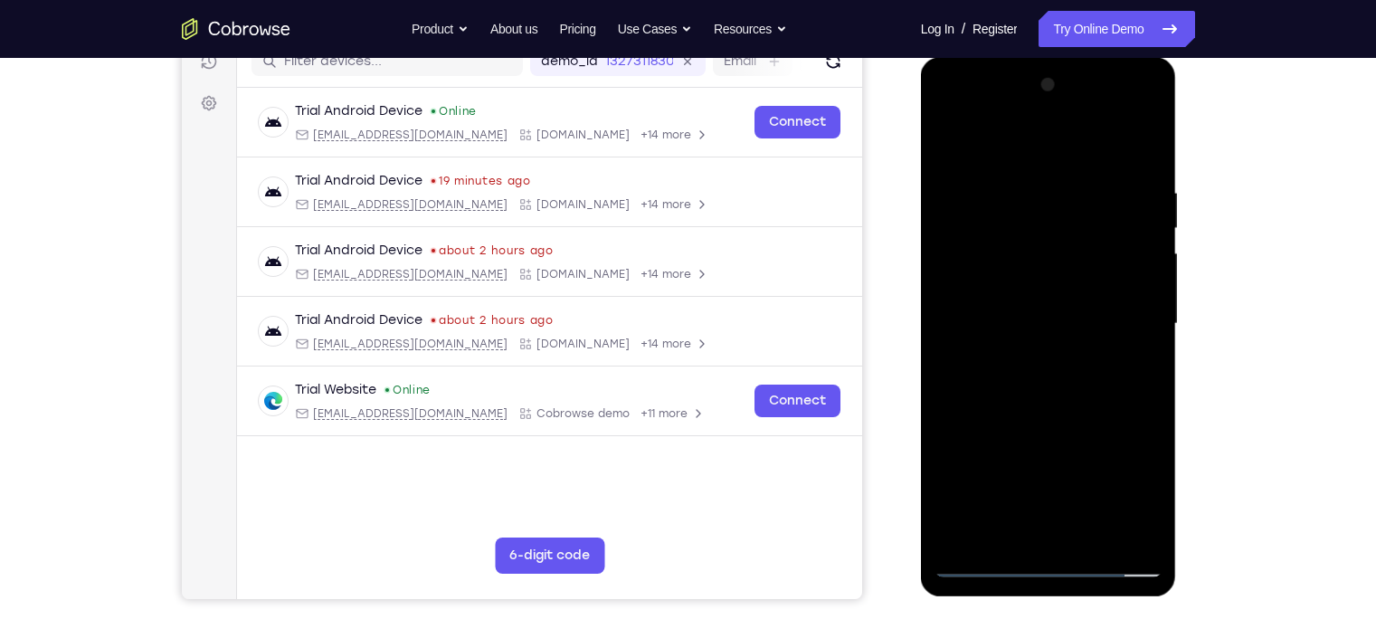
drag, startPoint x: 1002, startPoint y: 335, endPoint x: 1005, endPoint y: 266, distance: 68.8
click at [1005, 266] on div at bounding box center [1049, 324] width 228 height 507
drag, startPoint x: 1018, startPoint y: 236, endPoint x: 1017, endPoint y: 364, distance: 127.6
click at [1017, 364] on div at bounding box center [1049, 324] width 228 height 507
click at [1021, 183] on div at bounding box center [1049, 324] width 228 height 507
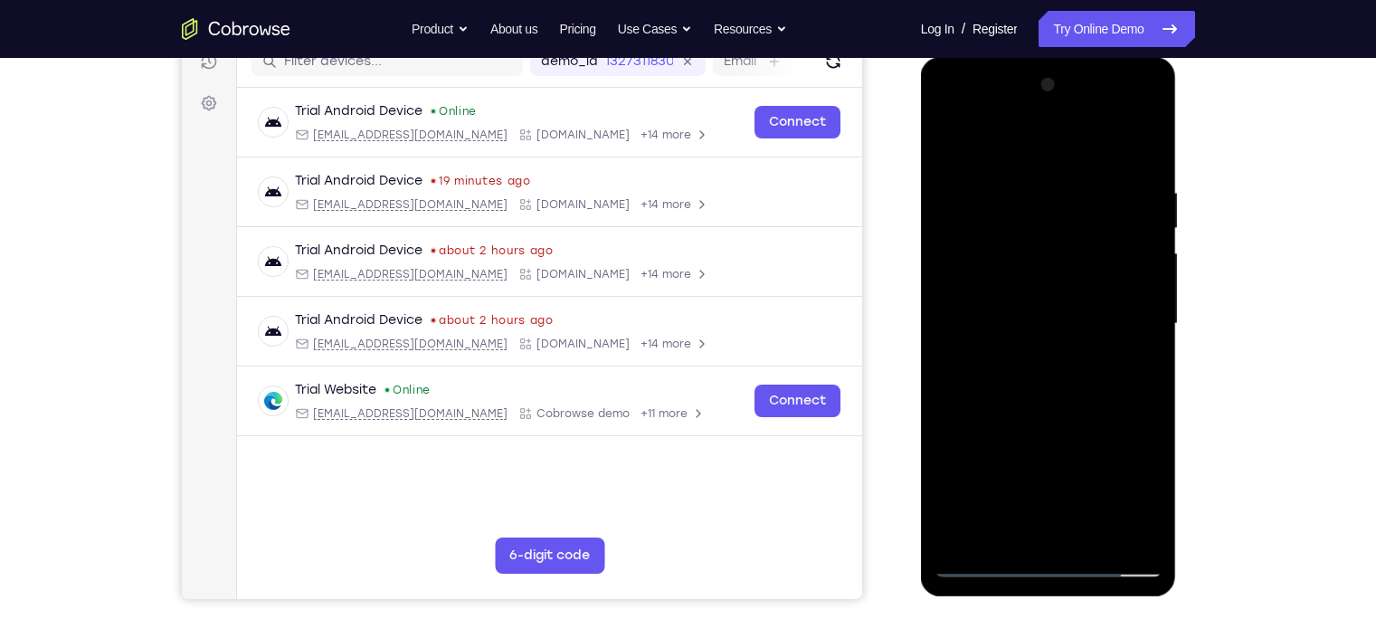
click at [1085, 143] on div at bounding box center [1049, 324] width 228 height 507
click at [1078, 176] on div at bounding box center [1049, 324] width 228 height 507
click at [1143, 302] on div at bounding box center [1049, 324] width 228 height 507
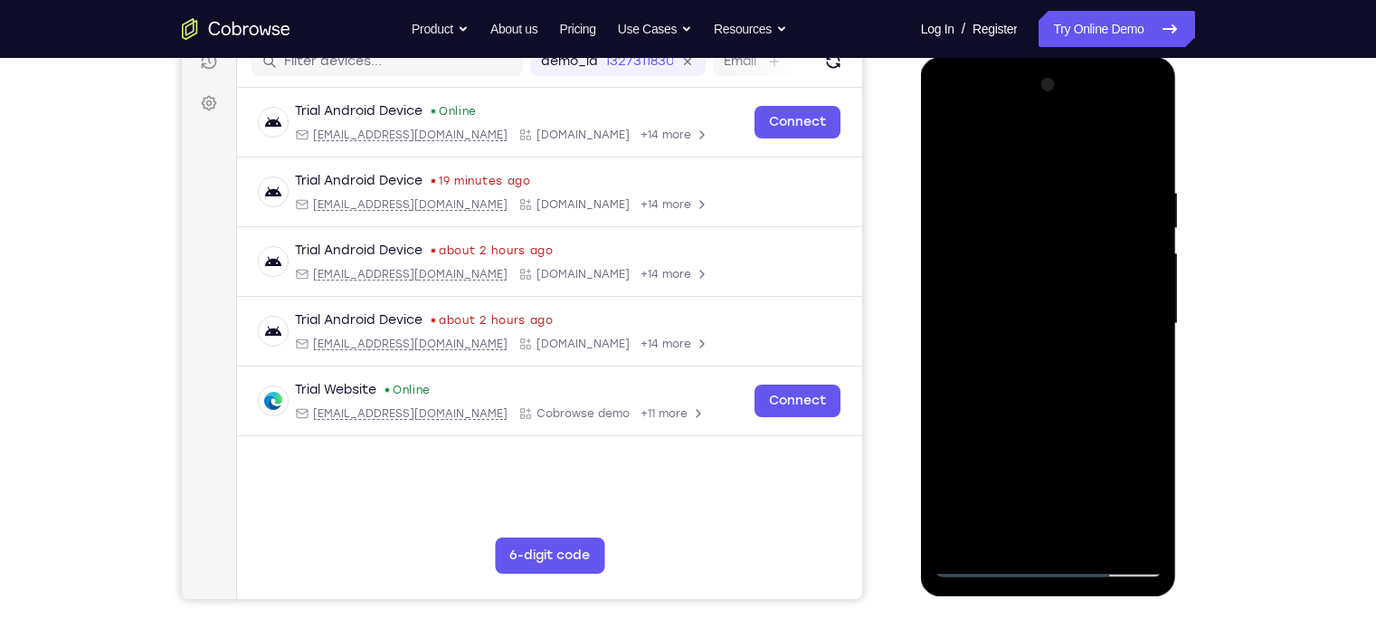
click at [1143, 302] on div at bounding box center [1049, 324] width 228 height 507
drag, startPoint x: 1144, startPoint y: 302, endPoint x: 1031, endPoint y: 283, distance: 113.8
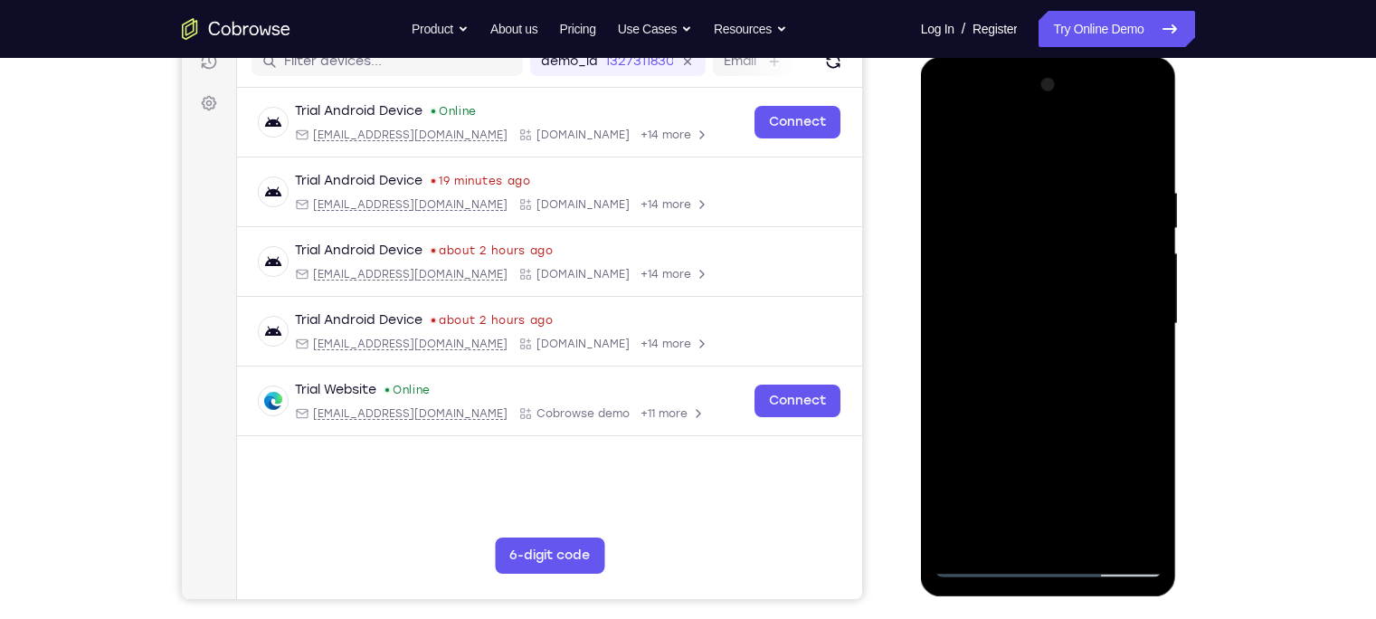
click at [1031, 283] on div at bounding box center [1049, 324] width 228 height 507
drag, startPoint x: 1133, startPoint y: 302, endPoint x: 918, endPoint y: 289, distance: 214.9
click at [921, 289] on html "Online web based iOS Simulators and Android Emulators. Run iPhone, iPad, Mobile…" at bounding box center [1050, 328] width 258 height 543
click at [1151, 296] on div at bounding box center [1049, 324] width 228 height 507
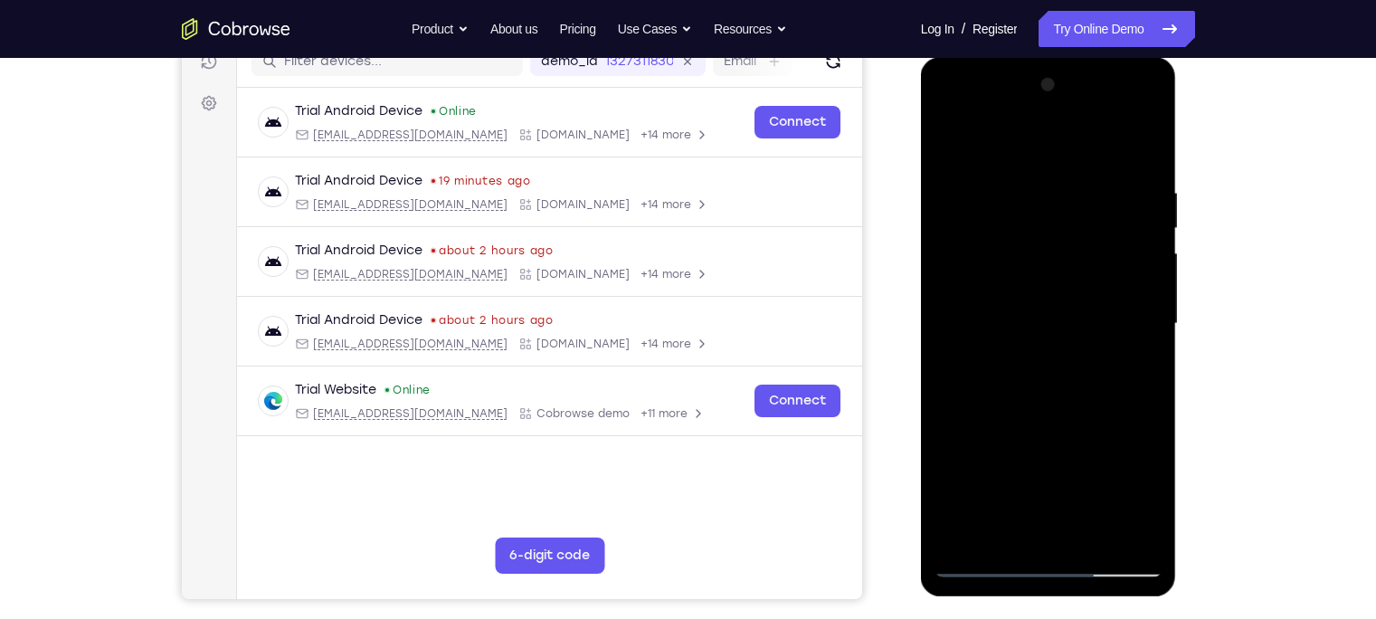
click at [1151, 296] on div at bounding box center [1049, 324] width 228 height 507
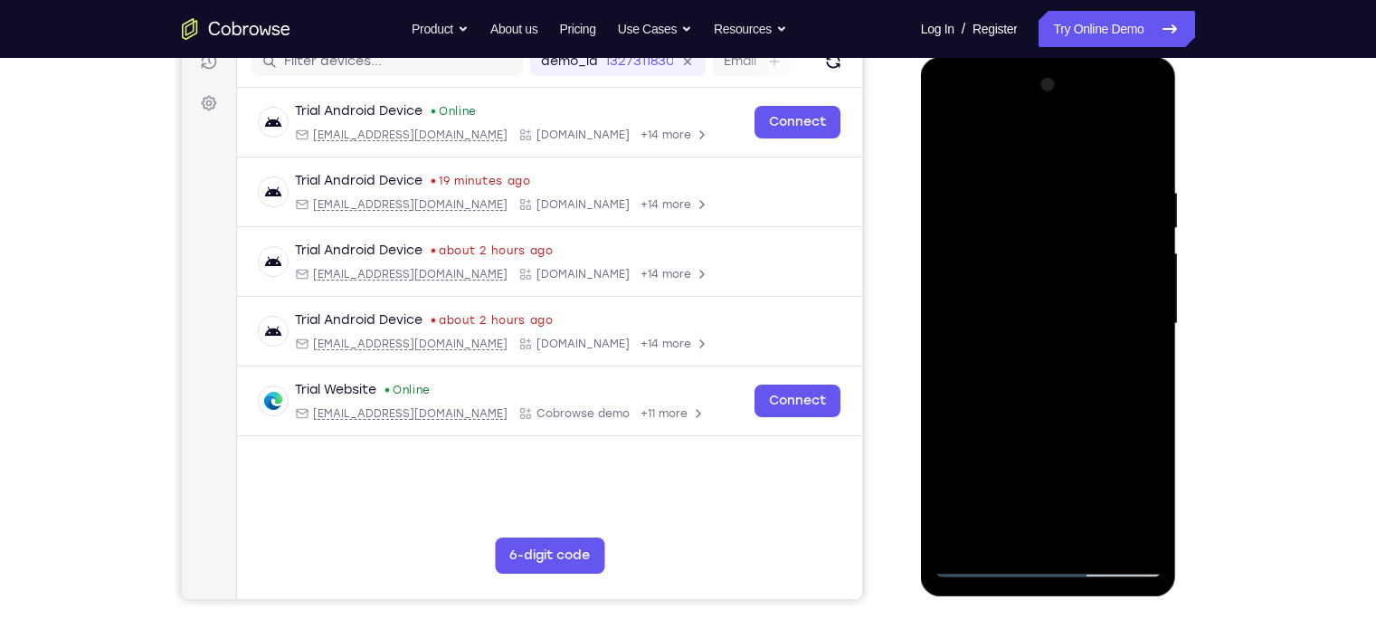
click at [1151, 296] on div at bounding box center [1049, 324] width 228 height 507
click at [1145, 144] on div at bounding box center [1049, 324] width 228 height 507
drag, startPoint x: 1147, startPoint y: 179, endPoint x: 1000, endPoint y: 160, distance: 148.7
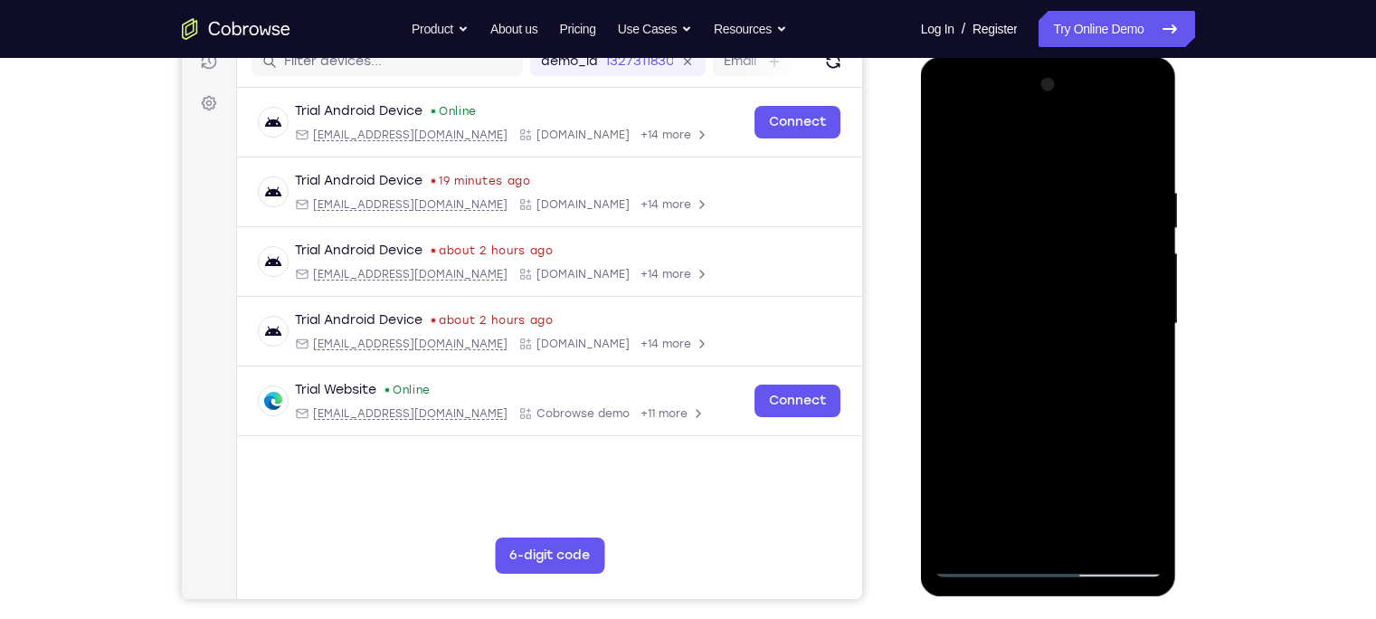
click at [1000, 160] on div at bounding box center [1049, 324] width 228 height 507
click at [1096, 533] on div at bounding box center [1049, 324] width 228 height 507
click at [1052, 411] on div at bounding box center [1049, 324] width 228 height 507
click at [1038, 298] on div at bounding box center [1049, 324] width 228 height 507
click at [1002, 519] on div at bounding box center [1049, 324] width 228 height 507
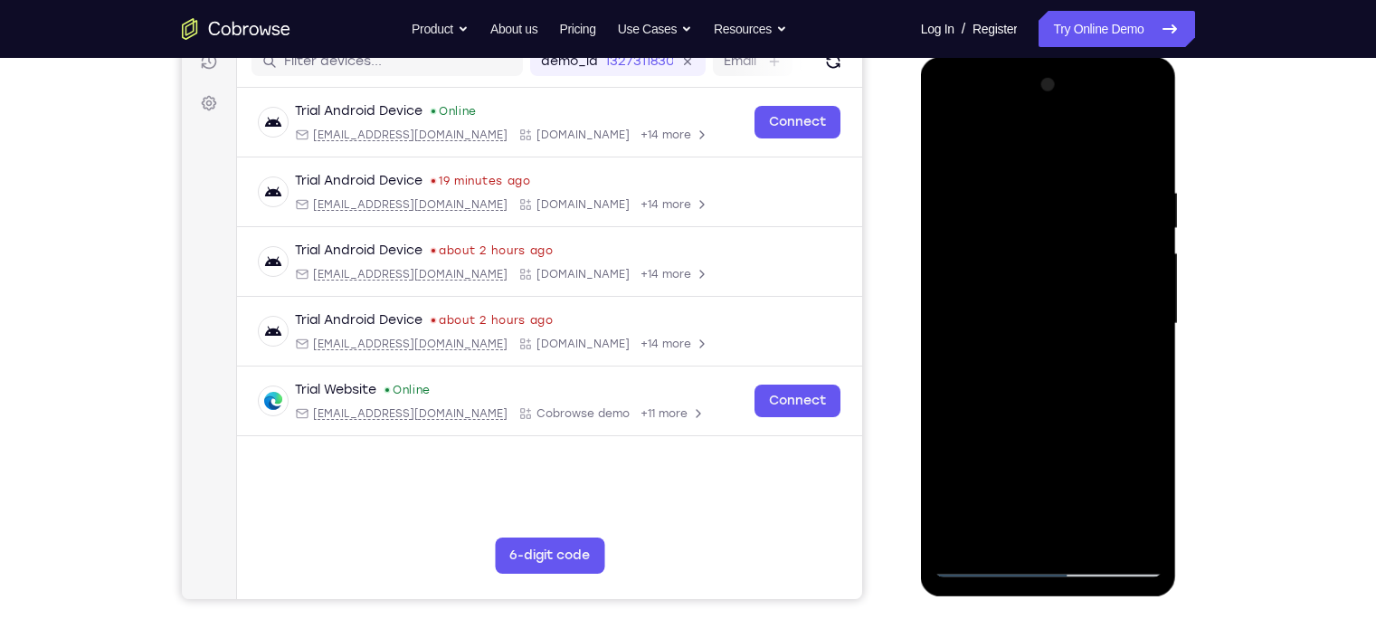
click at [1001, 528] on div at bounding box center [1049, 324] width 228 height 507
click at [1096, 430] on div at bounding box center [1049, 324] width 228 height 507
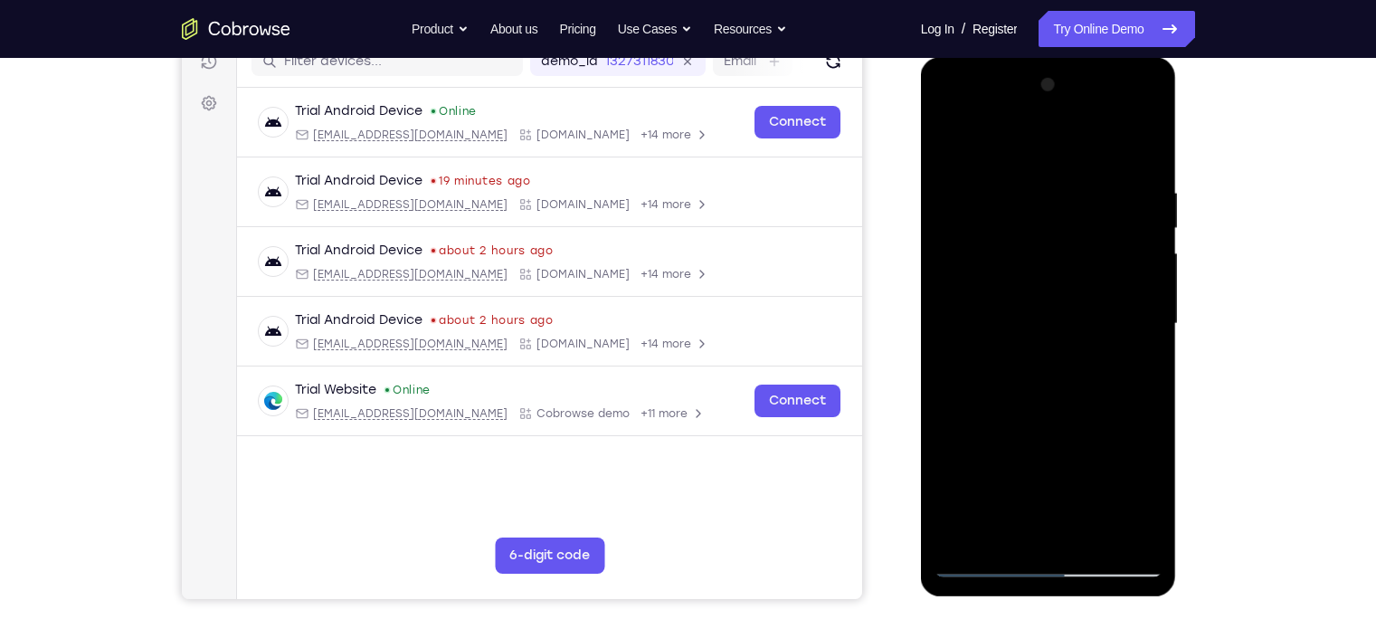
click at [1096, 430] on div at bounding box center [1049, 324] width 228 height 507
click at [1137, 357] on div at bounding box center [1049, 324] width 228 height 507
click at [979, 144] on div at bounding box center [1049, 324] width 228 height 507
click at [968, 191] on div at bounding box center [1049, 324] width 228 height 507
click at [984, 531] on div at bounding box center [1049, 324] width 228 height 507
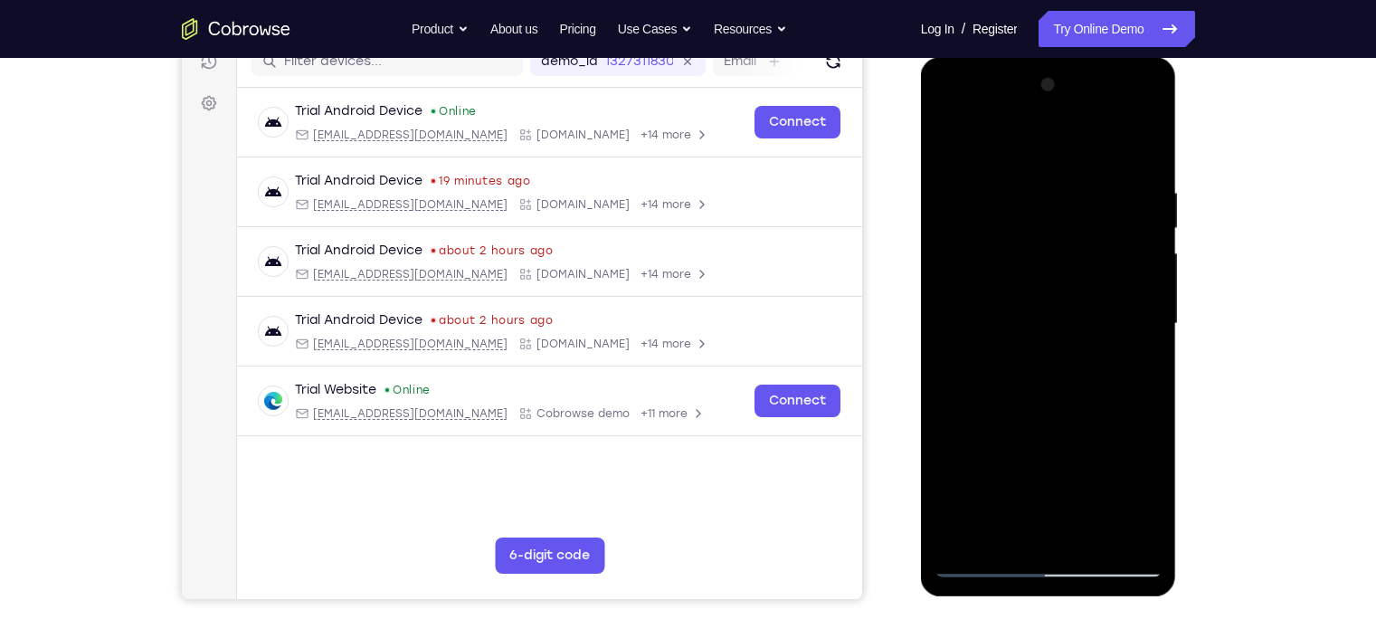
click at [1135, 149] on div at bounding box center [1049, 324] width 228 height 507
click at [949, 144] on div at bounding box center [1049, 324] width 228 height 507
click at [952, 145] on div at bounding box center [1049, 324] width 228 height 507
click at [1150, 224] on div at bounding box center [1049, 324] width 228 height 507
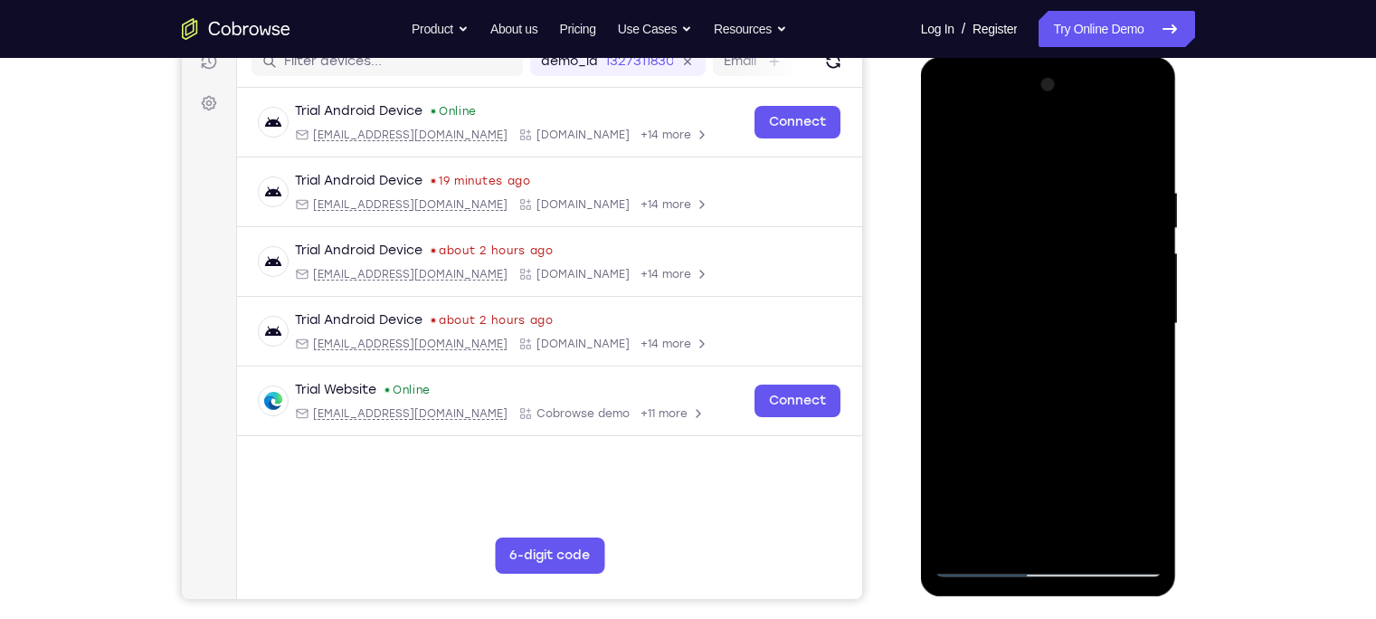
click at [1150, 224] on div at bounding box center [1049, 324] width 228 height 507
click at [951, 139] on div at bounding box center [1049, 324] width 228 height 507
click at [1011, 176] on div at bounding box center [1049, 324] width 228 height 507
click at [1150, 185] on div at bounding box center [1049, 324] width 228 height 507
click at [1143, 147] on div at bounding box center [1049, 324] width 228 height 507
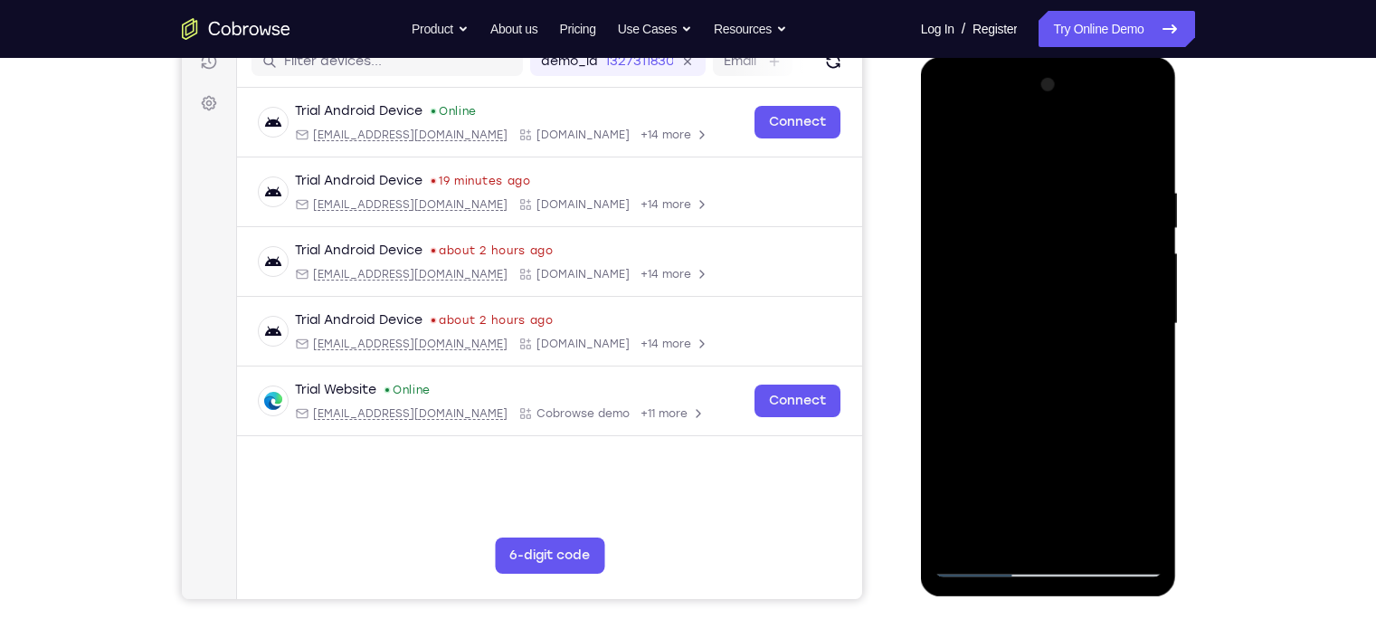
click at [1099, 533] on div at bounding box center [1049, 324] width 228 height 507
click at [1052, 298] on div at bounding box center [1049, 324] width 228 height 507
click at [1003, 521] on div at bounding box center [1049, 324] width 228 height 507
click at [1130, 366] on div at bounding box center [1049, 324] width 228 height 507
click at [955, 138] on div at bounding box center [1049, 324] width 228 height 507
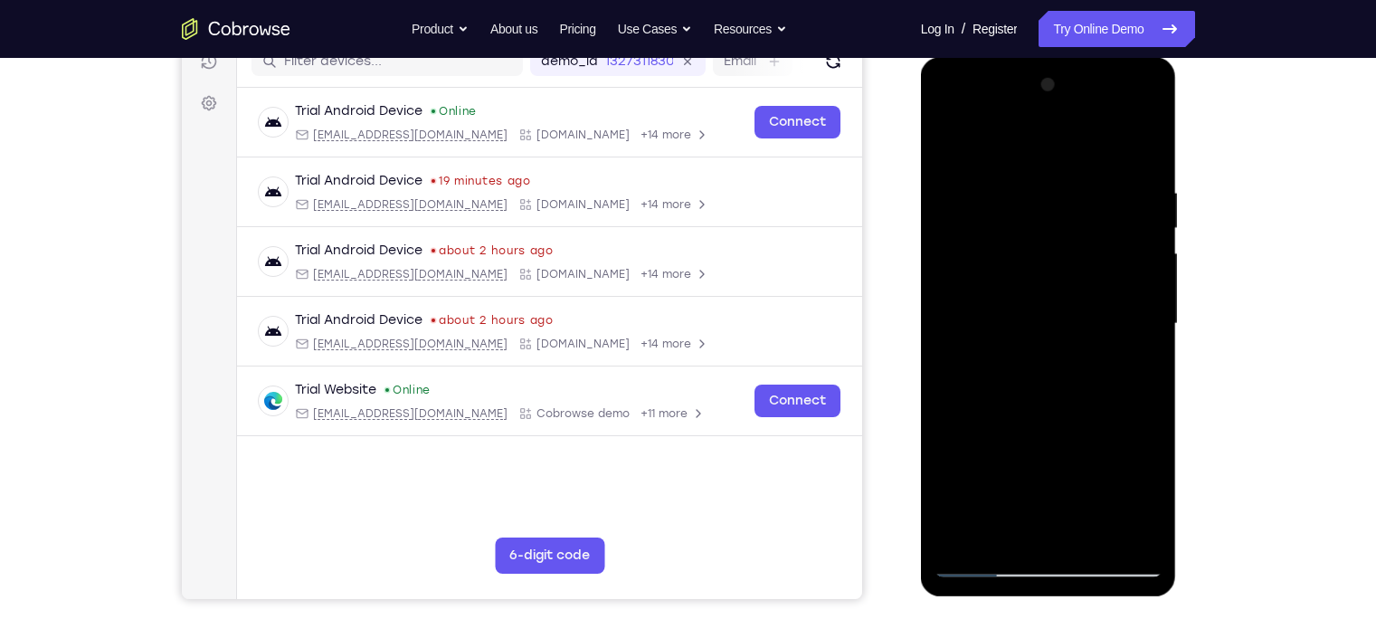
click at [955, 138] on div at bounding box center [1049, 324] width 228 height 507
click at [1093, 535] on div at bounding box center [1049, 324] width 228 height 507
click at [947, 153] on div at bounding box center [1049, 324] width 228 height 507
click at [955, 141] on div at bounding box center [1049, 324] width 228 height 507
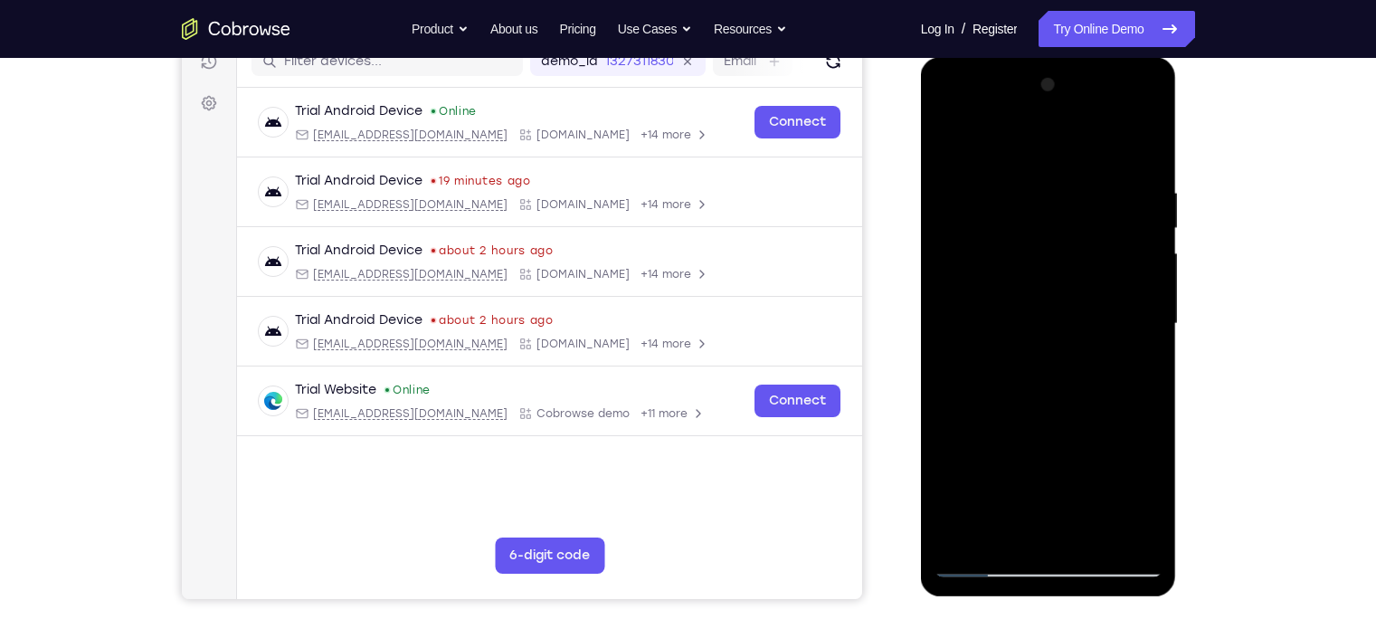
click at [1153, 515] on div at bounding box center [1049, 324] width 228 height 507
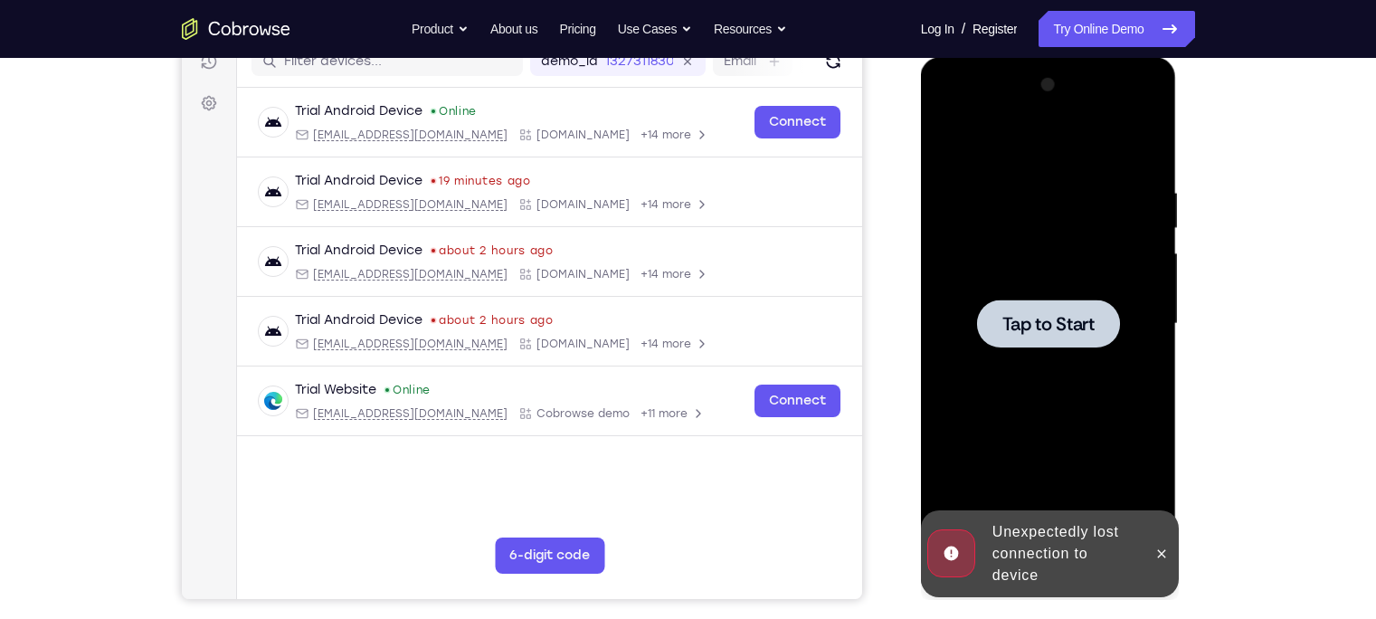
click at [1153, 515] on div at bounding box center [1049, 324] width 228 height 507
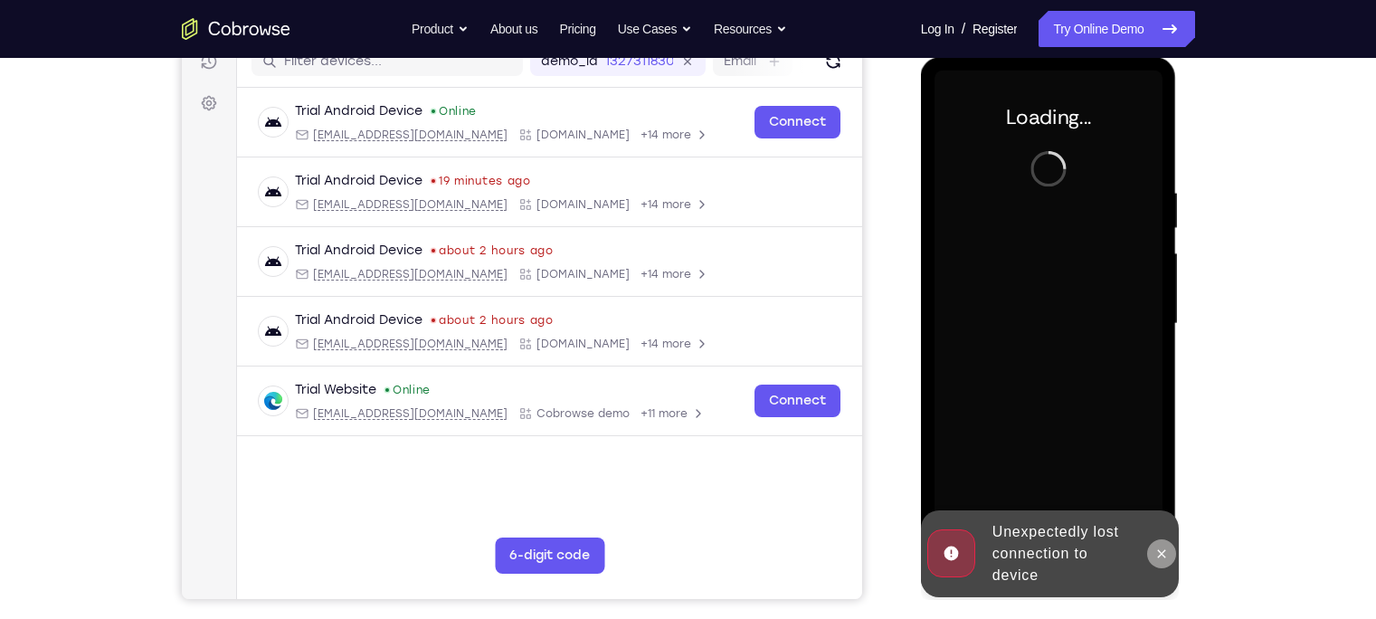
click at [1156, 555] on icon at bounding box center [1161, 553] width 14 height 14
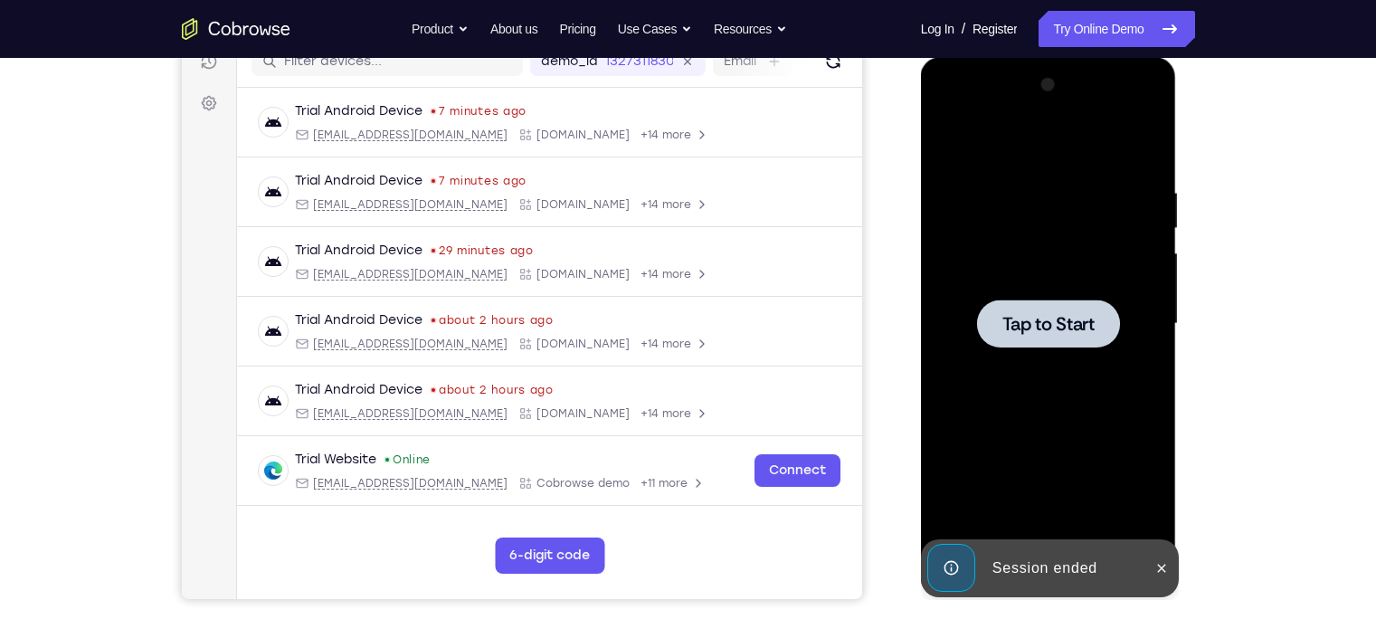
click at [1052, 333] on span "Tap to Start" at bounding box center [1048, 324] width 92 height 18
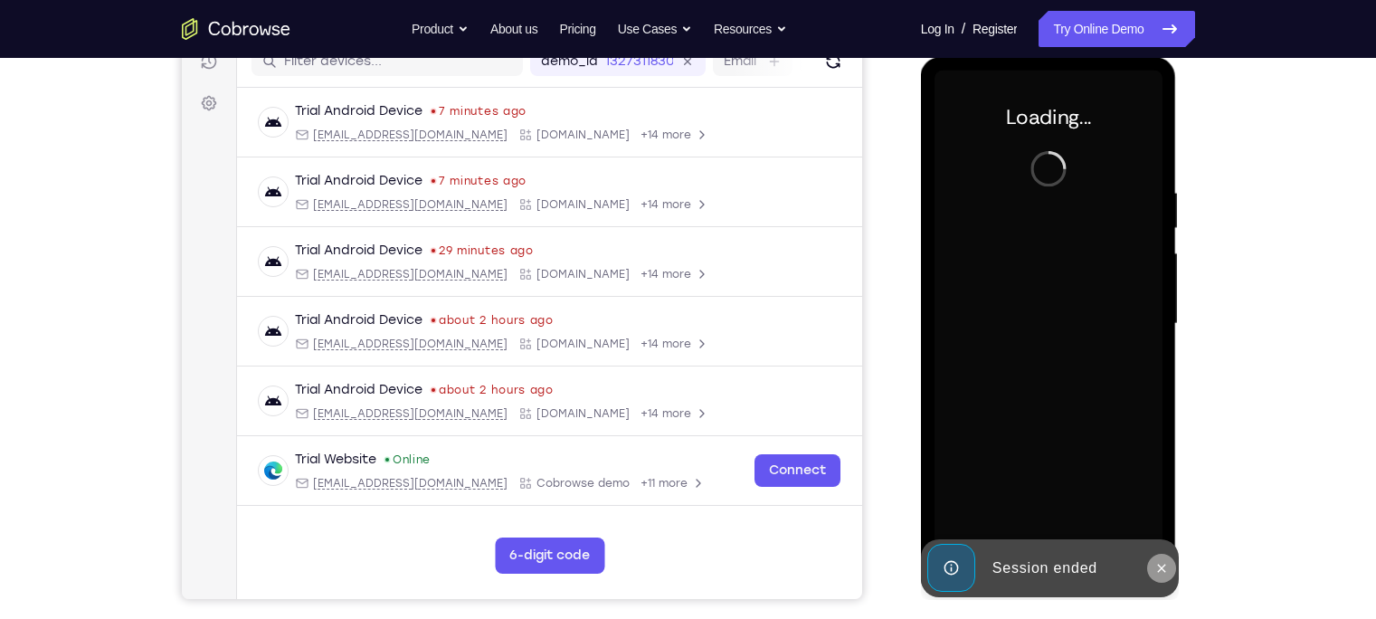
click at [1165, 564] on icon at bounding box center [1161, 568] width 14 height 14
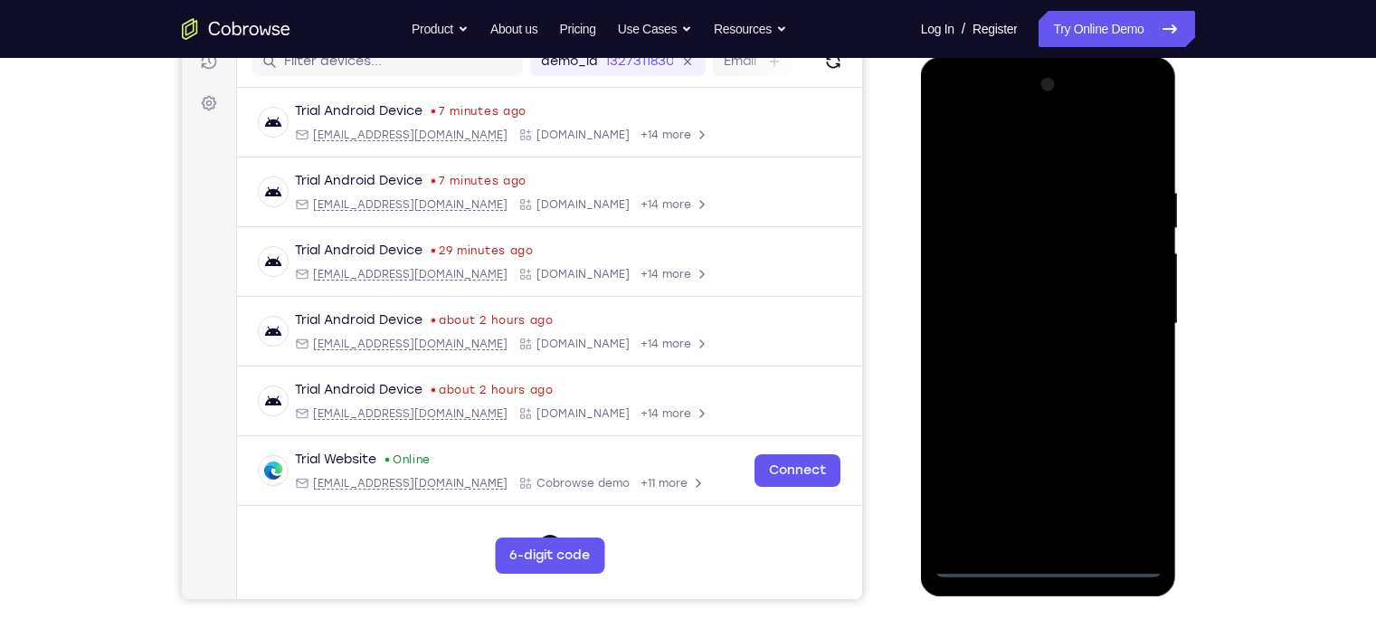
click at [1048, 560] on div at bounding box center [1049, 324] width 228 height 507
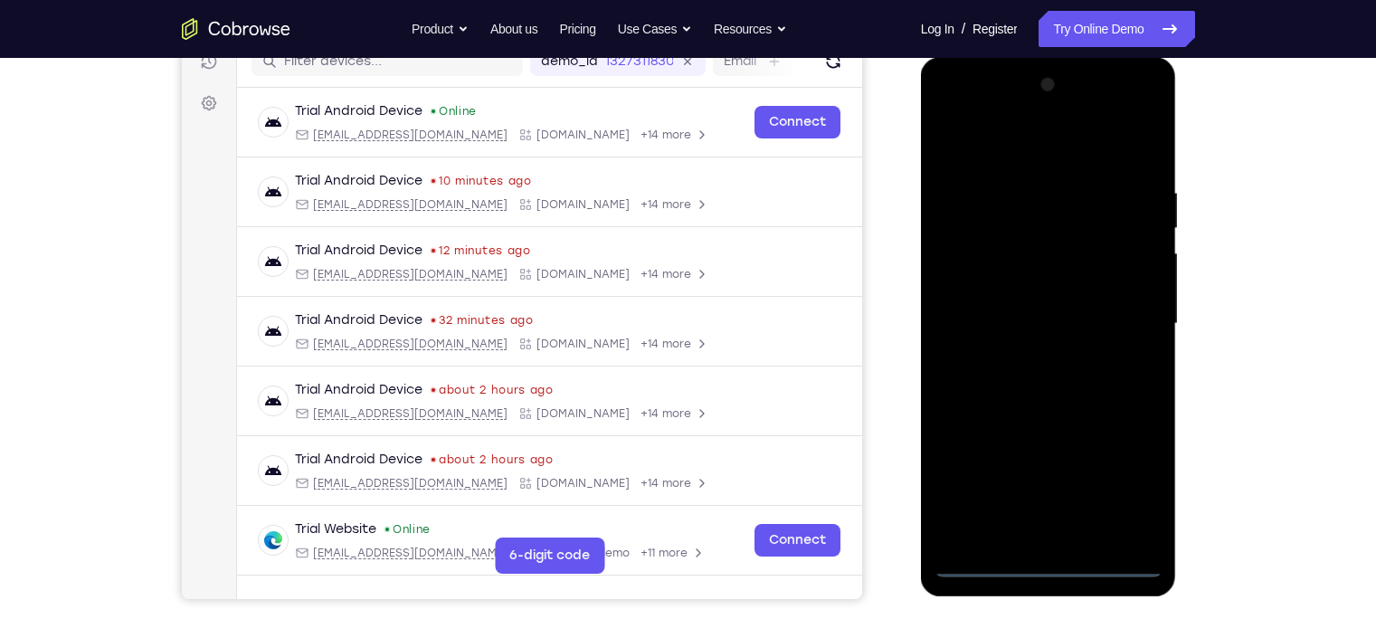
click at [1131, 492] on div at bounding box center [1049, 324] width 228 height 507
click at [951, 114] on div at bounding box center [1049, 324] width 228 height 507
click at [1124, 319] on div at bounding box center [1049, 324] width 228 height 507
click at [1029, 359] on div at bounding box center [1049, 324] width 228 height 507
click at [1061, 299] on div at bounding box center [1049, 324] width 228 height 507
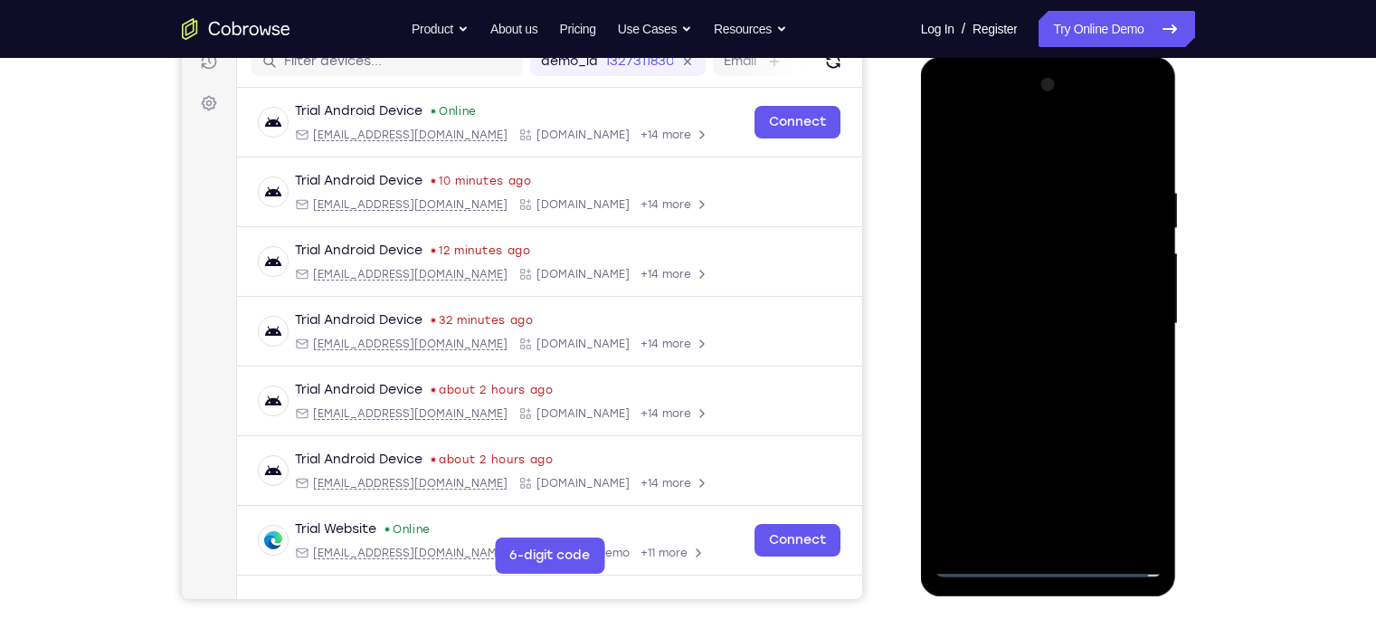
click at [1048, 287] on div at bounding box center [1049, 324] width 228 height 507
click at [1050, 327] on div at bounding box center [1049, 324] width 228 height 507
click at [1044, 387] on div at bounding box center [1049, 324] width 228 height 507
click at [1149, 157] on div at bounding box center [1049, 324] width 228 height 507
click at [1153, 510] on div at bounding box center [1049, 324] width 228 height 507
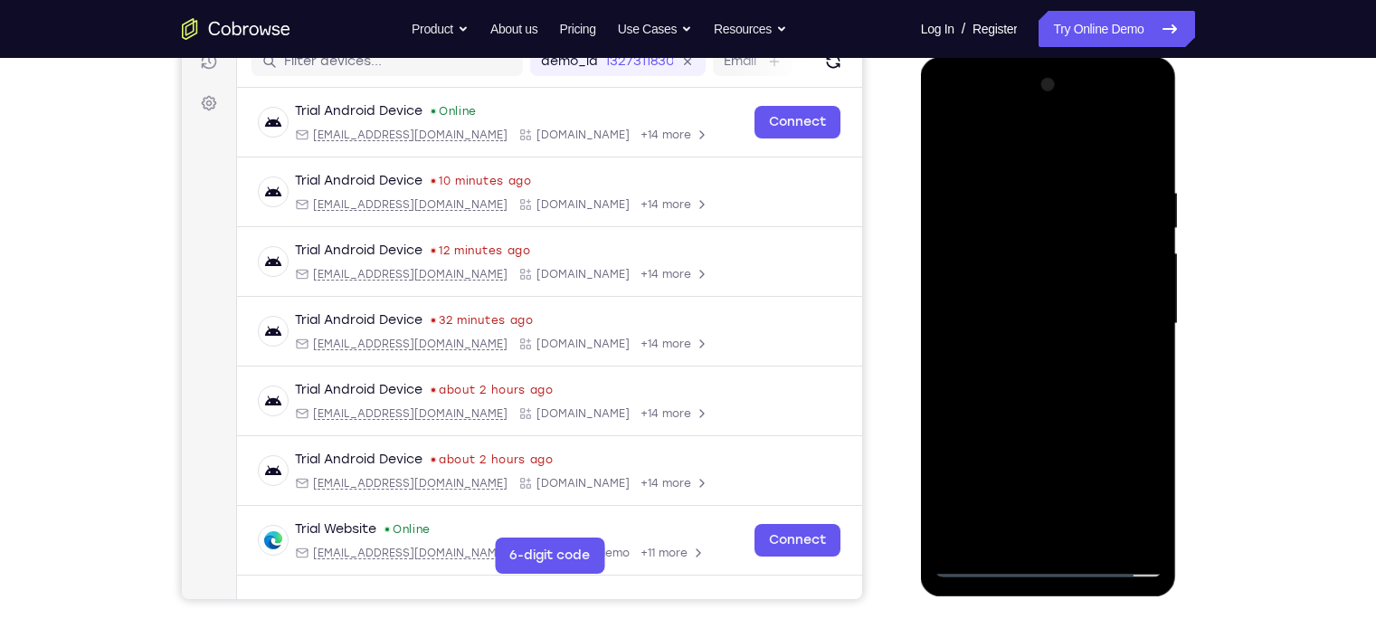
click at [1092, 539] on div at bounding box center [1049, 324] width 228 height 507
click at [1058, 422] on div at bounding box center [1049, 324] width 228 height 507
click at [951, 137] on div at bounding box center [1049, 324] width 228 height 507
drag, startPoint x: 1103, startPoint y: 185, endPoint x: 993, endPoint y: 182, distance: 110.4
click at [993, 182] on div at bounding box center [1049, 324] width 228 height 507
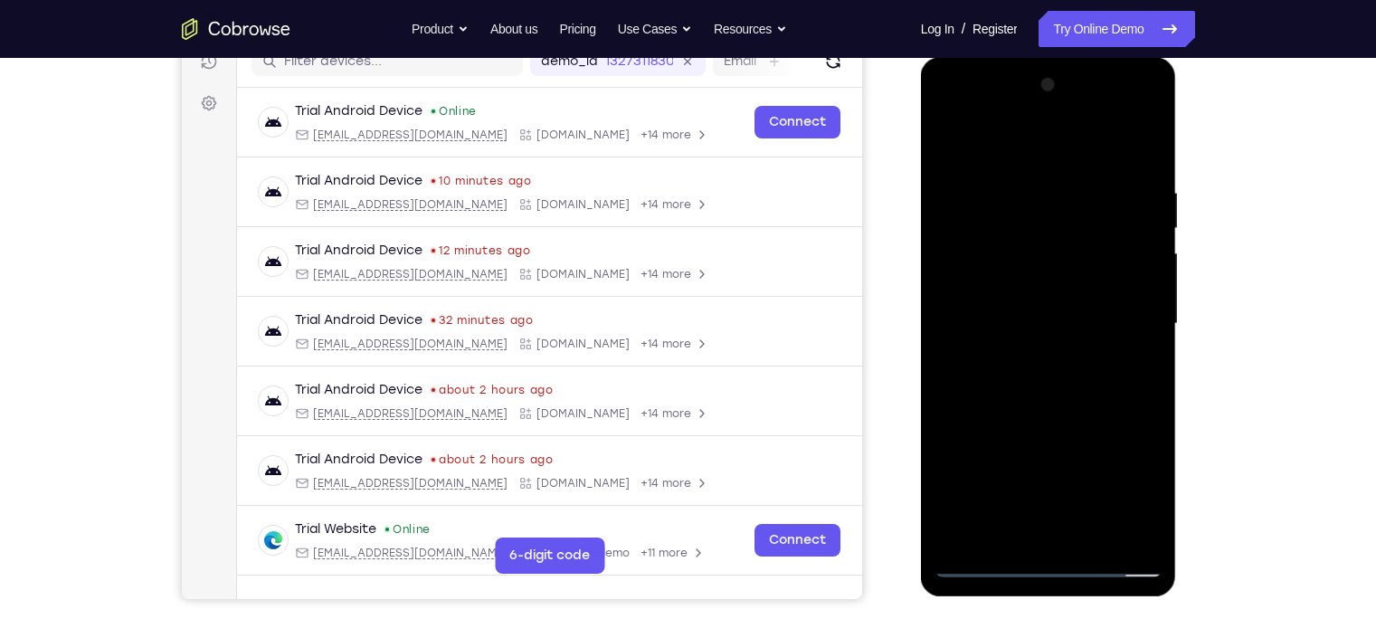
drag, startPoint x: 1107, startPoint y: 185, endPoint x: 984, endPoint y: 185, distance: 122.1
click at [984, 185] on div at bounding box center [1049, 324] width 228 height 507
drag, startPoint x: 1141, startPoint y: 180, endPoint x: 1042, endPoint y: 185, distance: 98.8
click at [1042, 185] on div at bounding box center [1049, 324] width 228 height 507
drag, startPoint x: 1135, startPoint y: 175, endPoint x: 959, endPoint y: 168, distance: 175.6
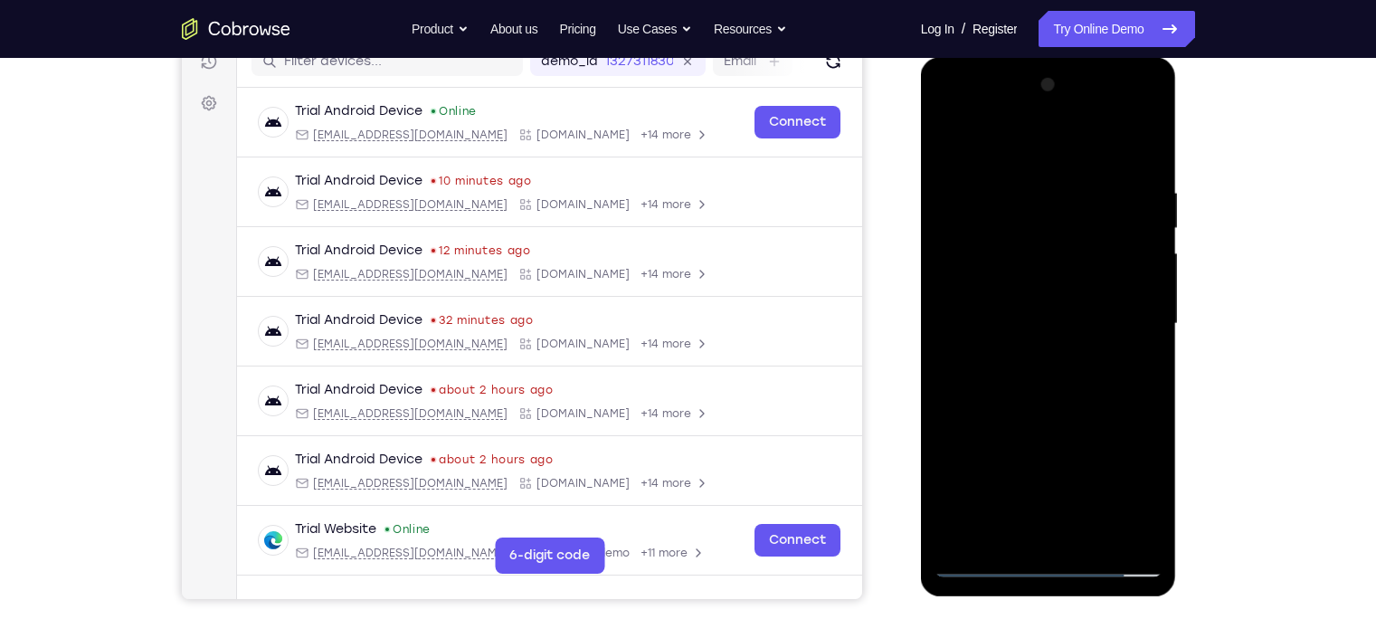
click at [959, 168] on div at bounding box center [1049, 324] width 228 height 507
click at [1092, 536] on div at bounding box center [1049, 324] width 228 height 507
click at [986, 561] on div at bounding box center [1049, 324] width 228 height 507
click at [1155, 224] on div at bounding box center [1049, 324] width 228 height 507
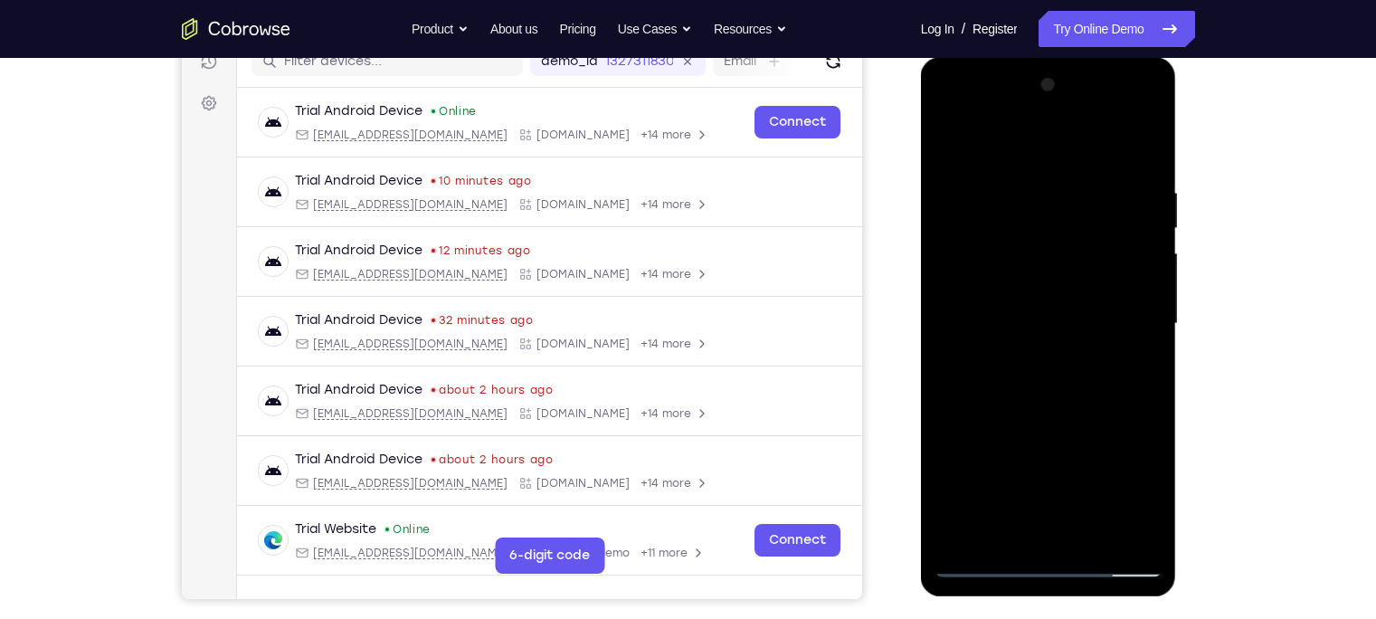
click at [1154, 224] on div at bounding box center [1049, 324] width 228 height 507
click at [955, 139] on div at bounding box center [1049, 324] width 228 height 507
click at [1132, 535] on div at bounding box center [1049, 324] width 228 height 507
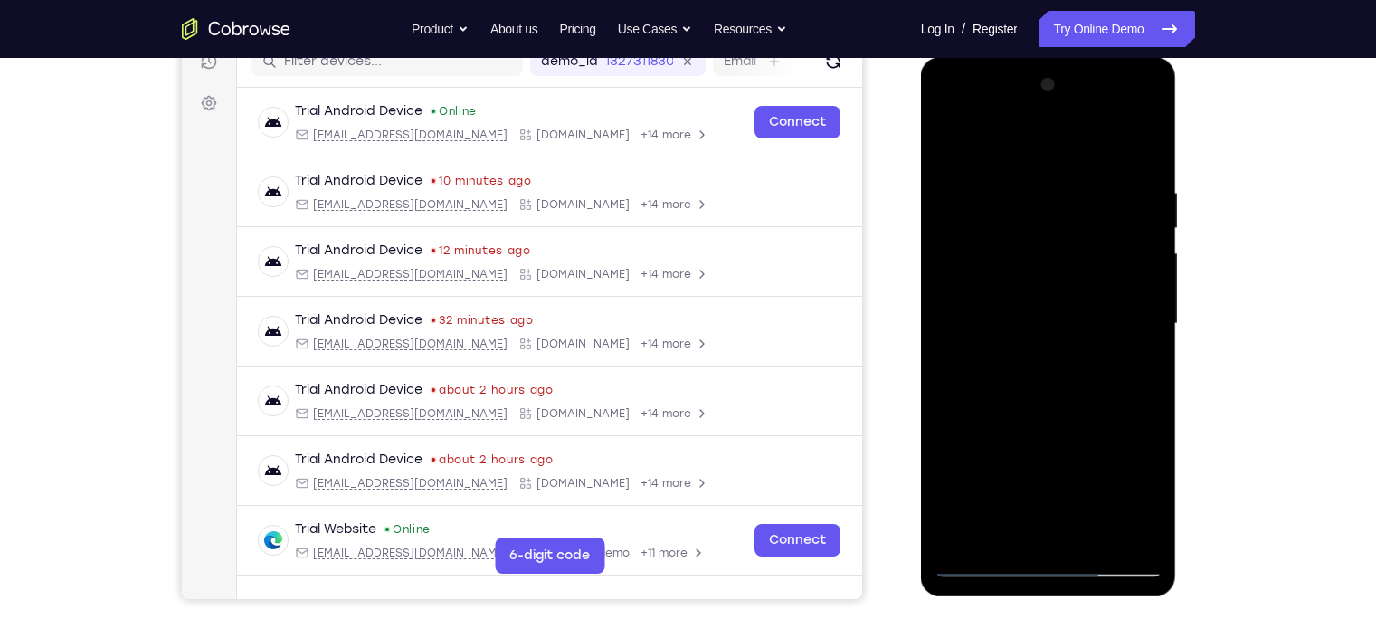
click at [1050, 562] on div at bounding box center [1049, 324] width 228 height 507
